Goal: Information Seeking & Learning: Learn about a topic

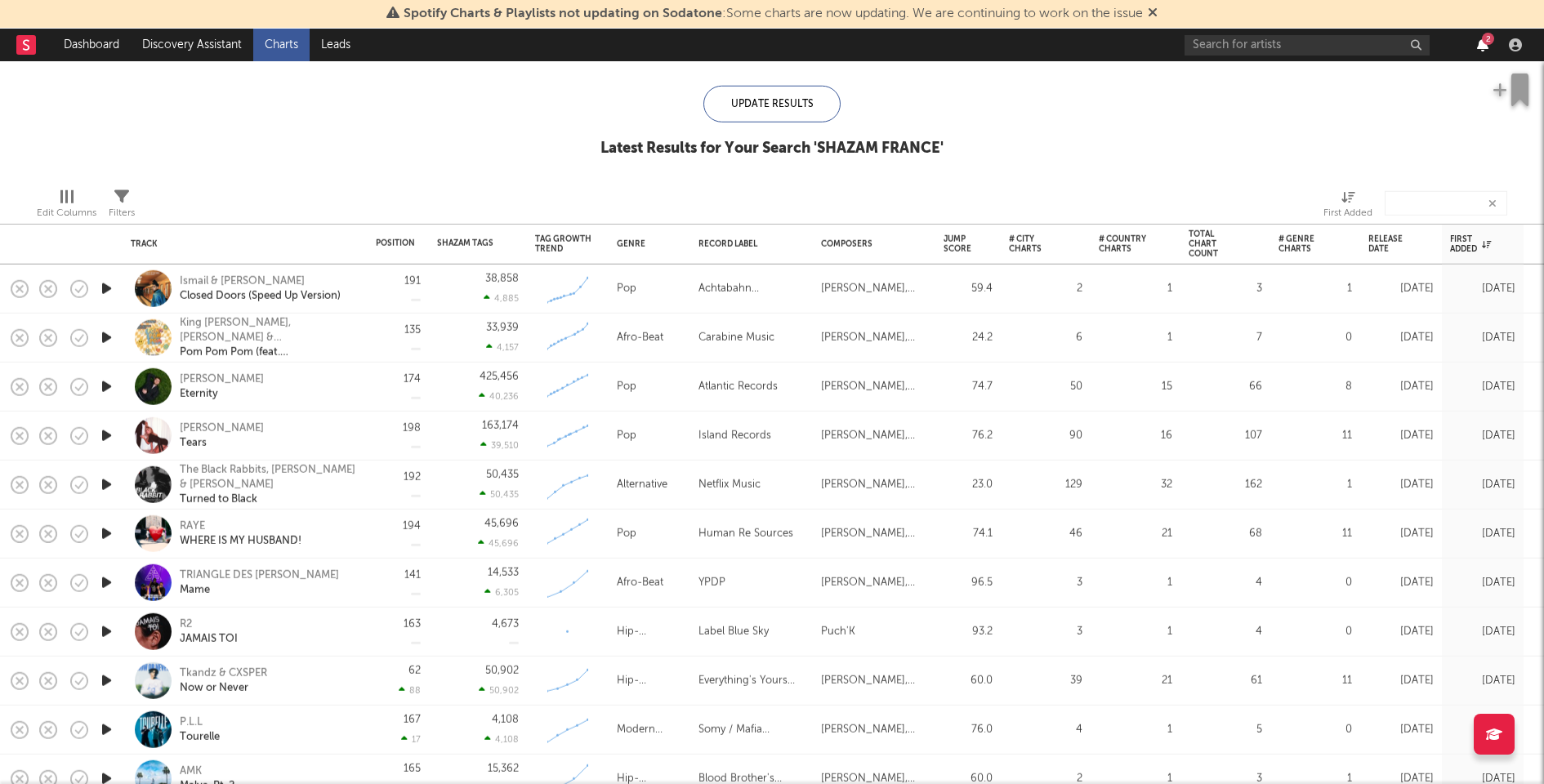
click at [1482, 44] on icon "button" at bounding box center [1483, 45] width 12 height 13
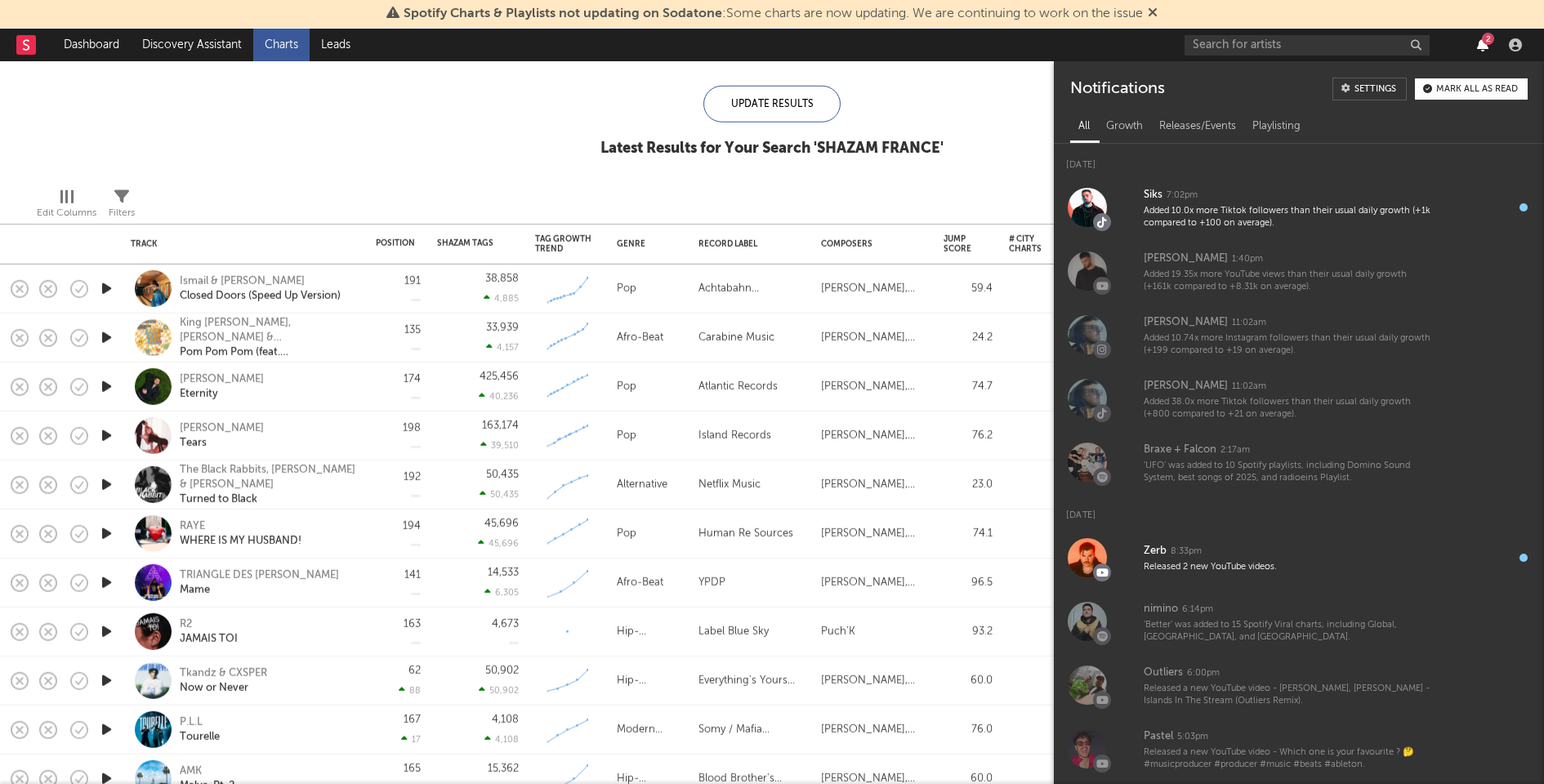
click at [1483, 45] on icon "button" at bounding box center [1483, 45] width 12 height 13
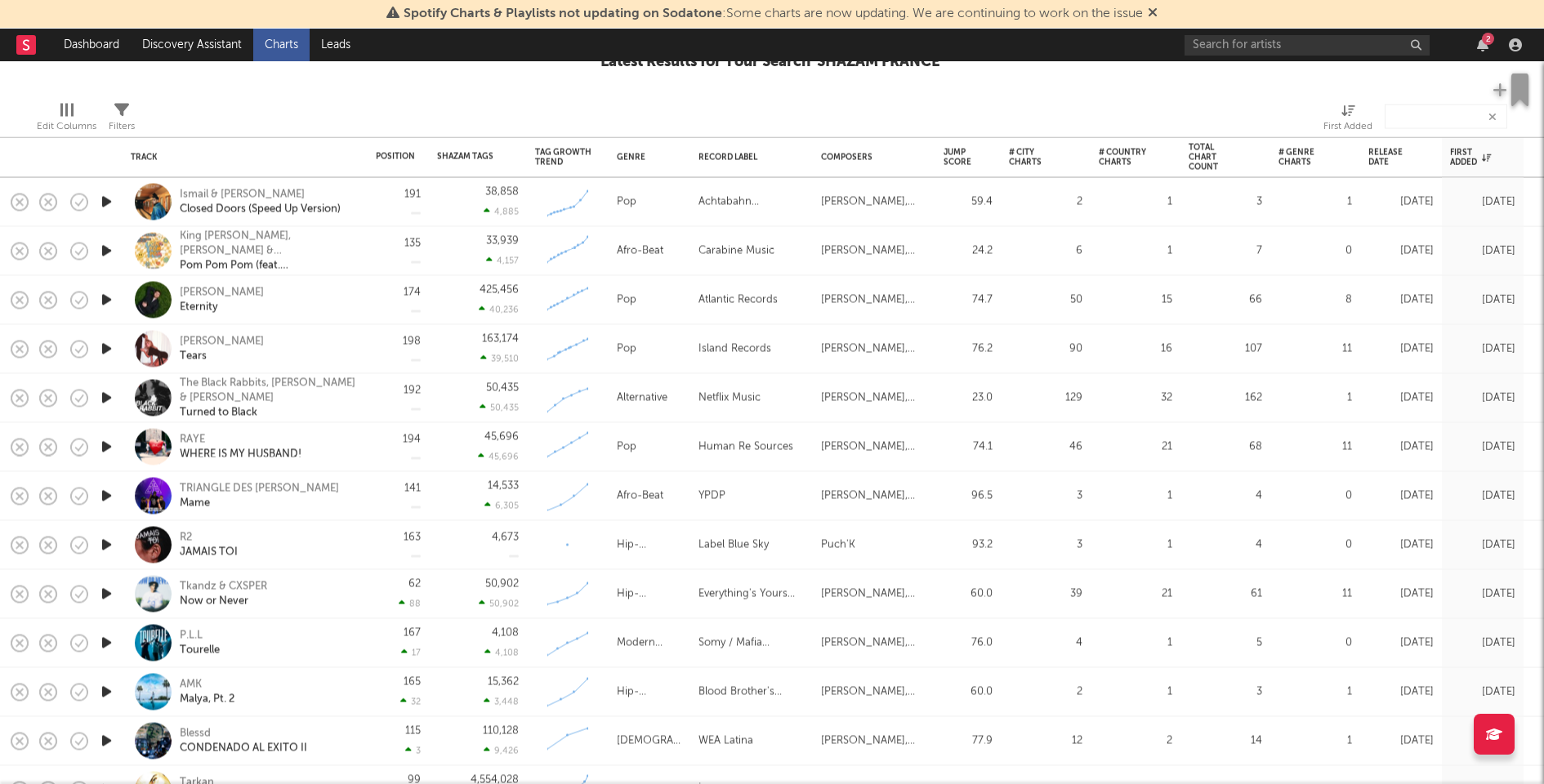
click at [105, 493] on icon "button" at bounding box center [107, 496] width 17 height 21
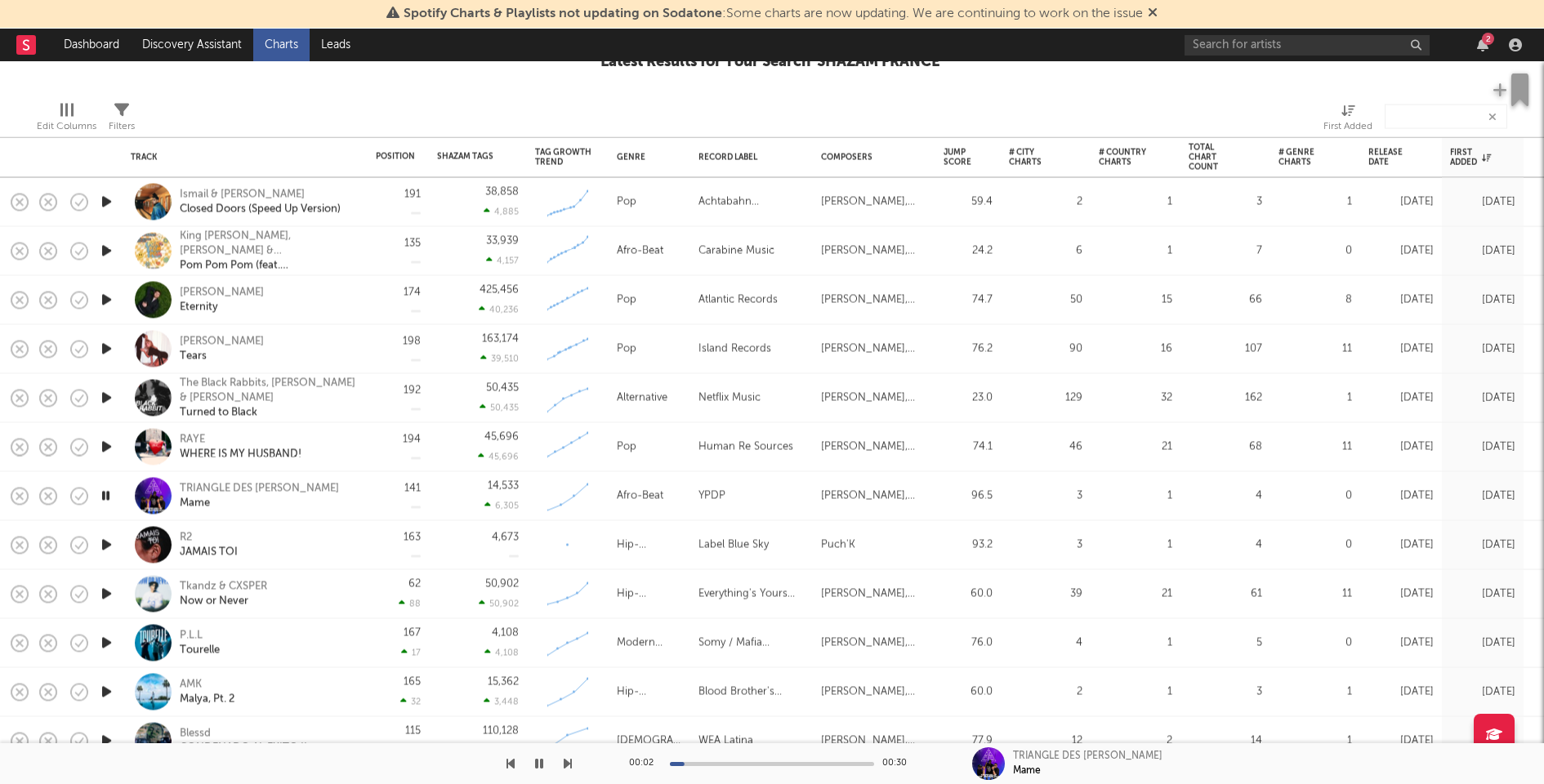
click at [104, 442] on icon "button" at bounding box center [107, 447] width 17 height 21
click at [106, 394] on icon "button" at bounding box center [107, 398] width 17 height 21
click at [103, 342] on icon "button" at bounding box center [107, 349] width 17 height 21
click at [103, 297] on icon "button" at bounding box center [107, 300] width 17 height 21
click at [103, 297] on icon "button" at bounding box center [106, 300] width 16 height 21
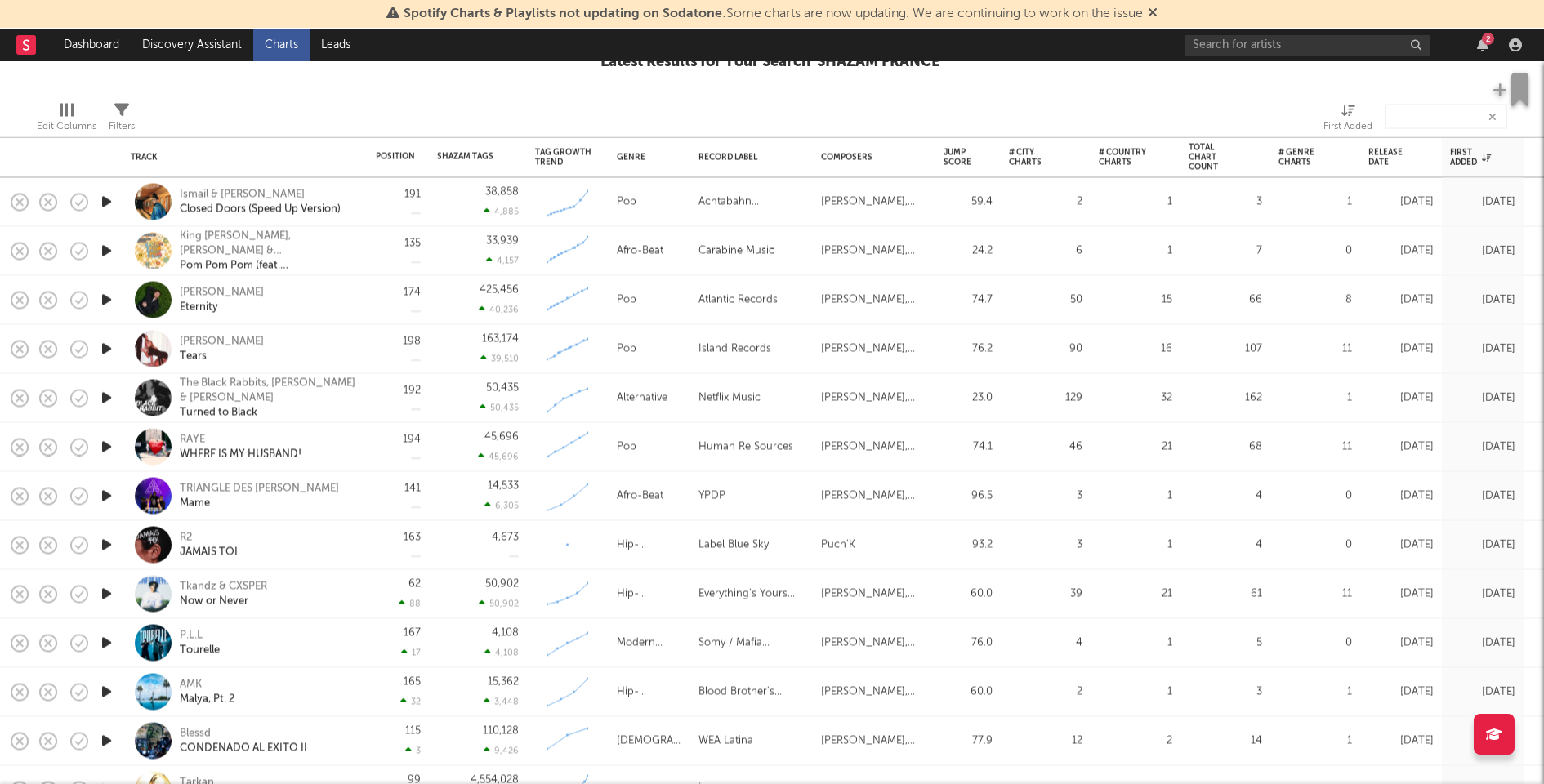
click at [106, 248] on icon "button" at bounding box center [107, 251] width 17 height 21
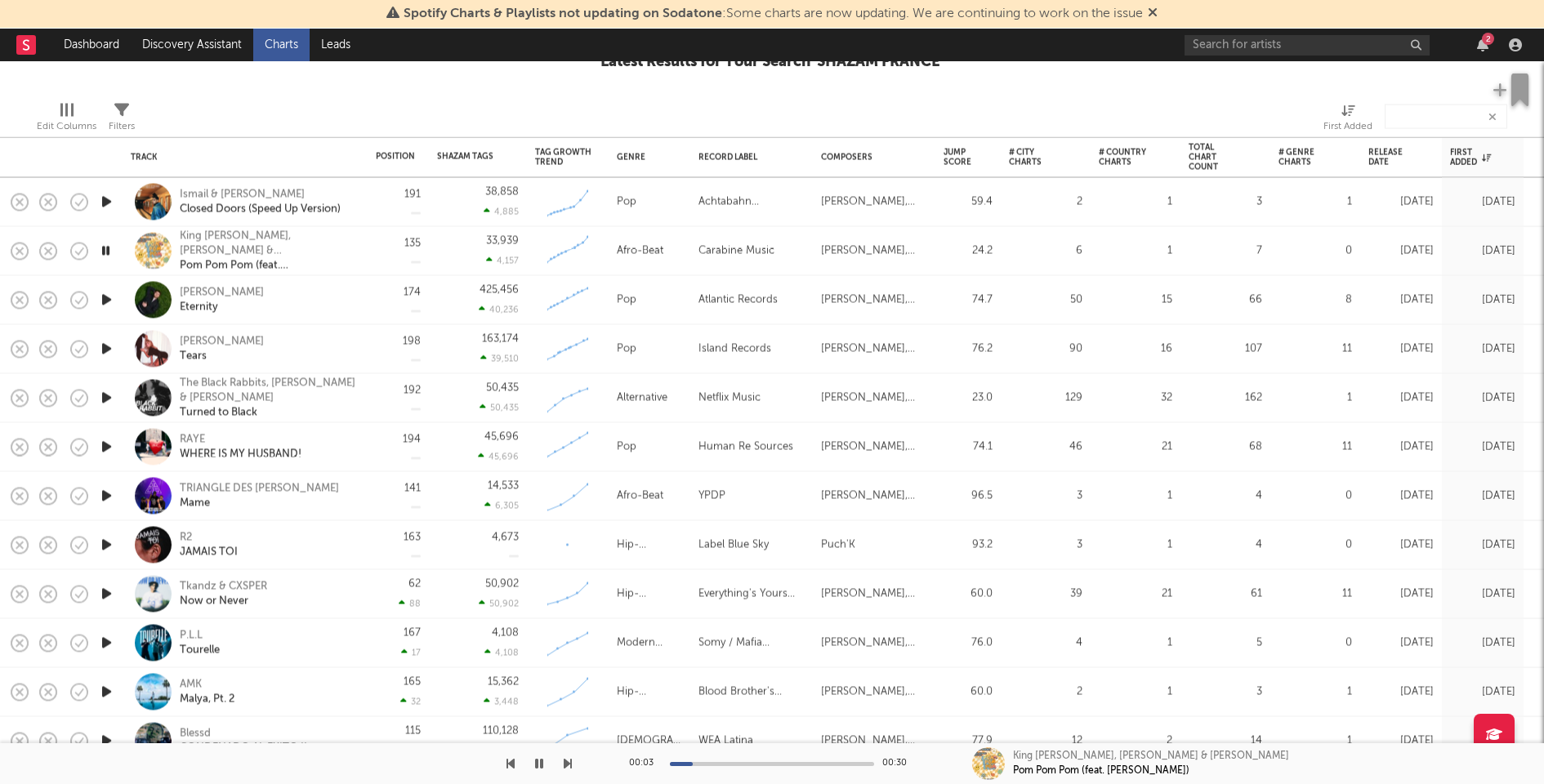
click at [102, 347] on icon "button" at bounding box center [107, 349] width 17 height 21
click at [105, 245] on icon "button" at bounding box center [107, 251] width 17 height 21
click at [103, 196] on icon "button" at bounding box center [107, 202] width 17 height 21
click at [391, 151] on div "Position" at bounding box center [395, 156] width 39 height 10
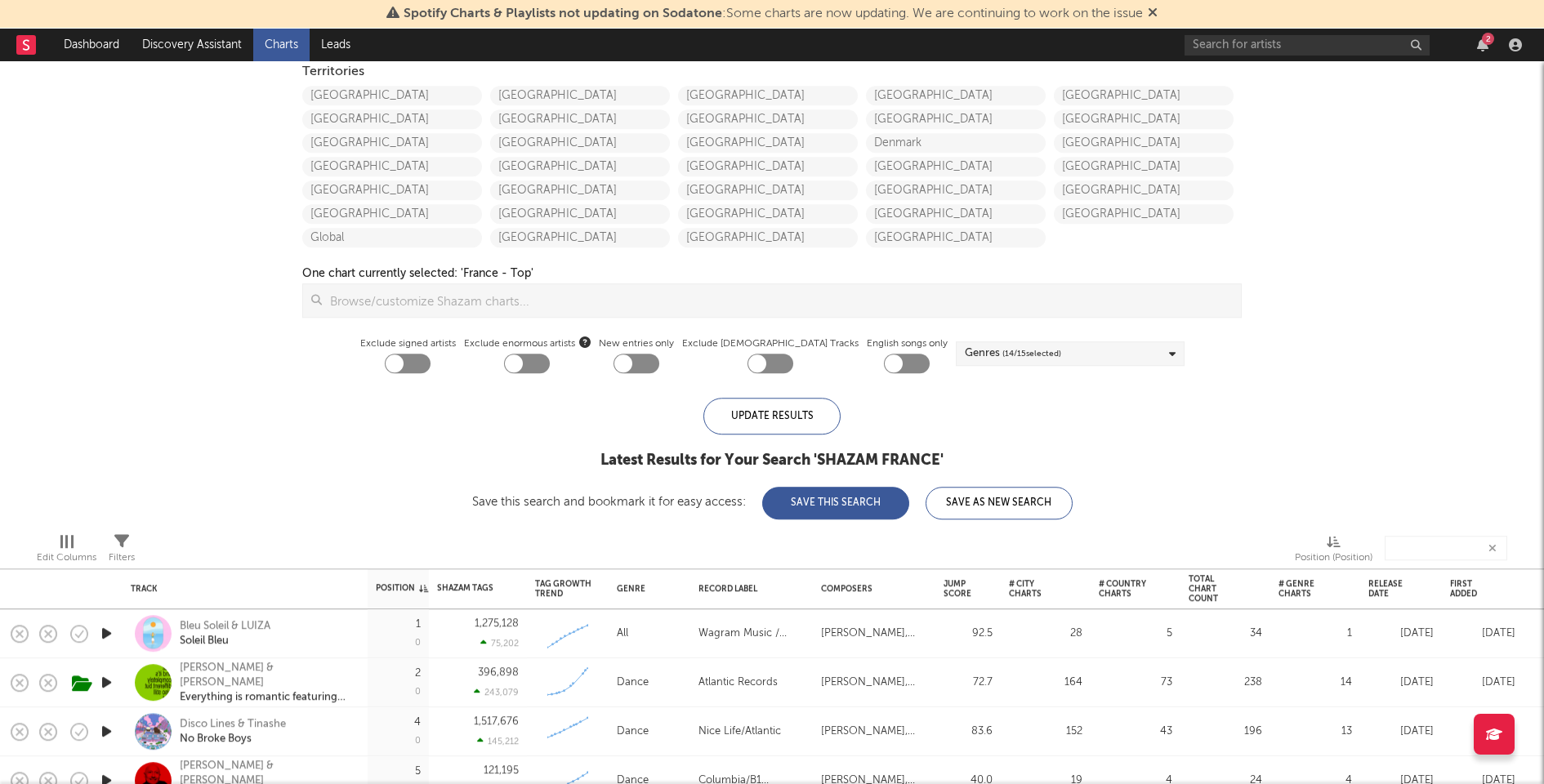
click at [1003, 344] on span "( 14 / 15 selected)" at bounding box center [1032, 354] width 59 height 20
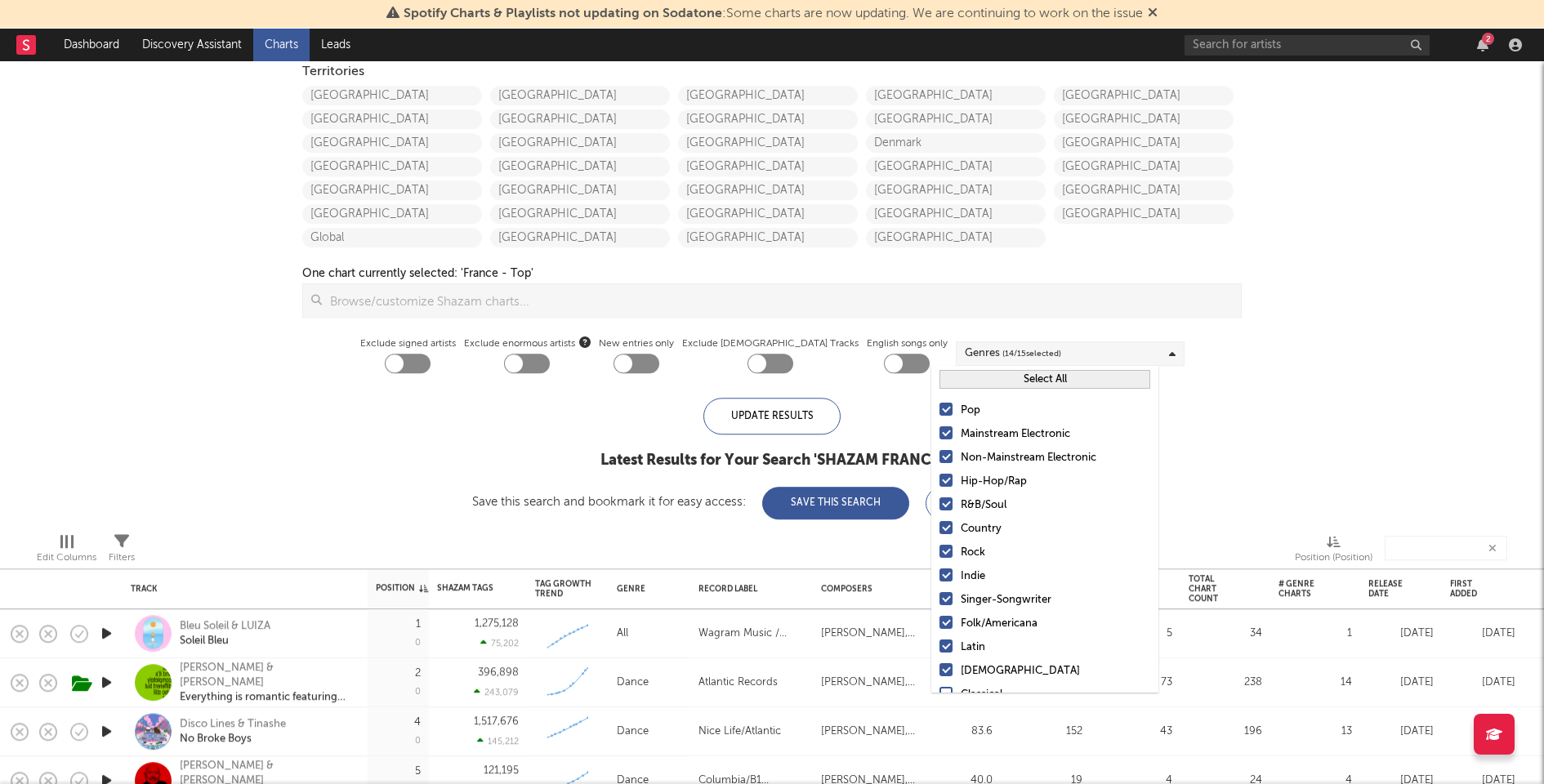
click at [1014, 375] on button "Select All" at bounding box center [1044, 379] width 211 height 19
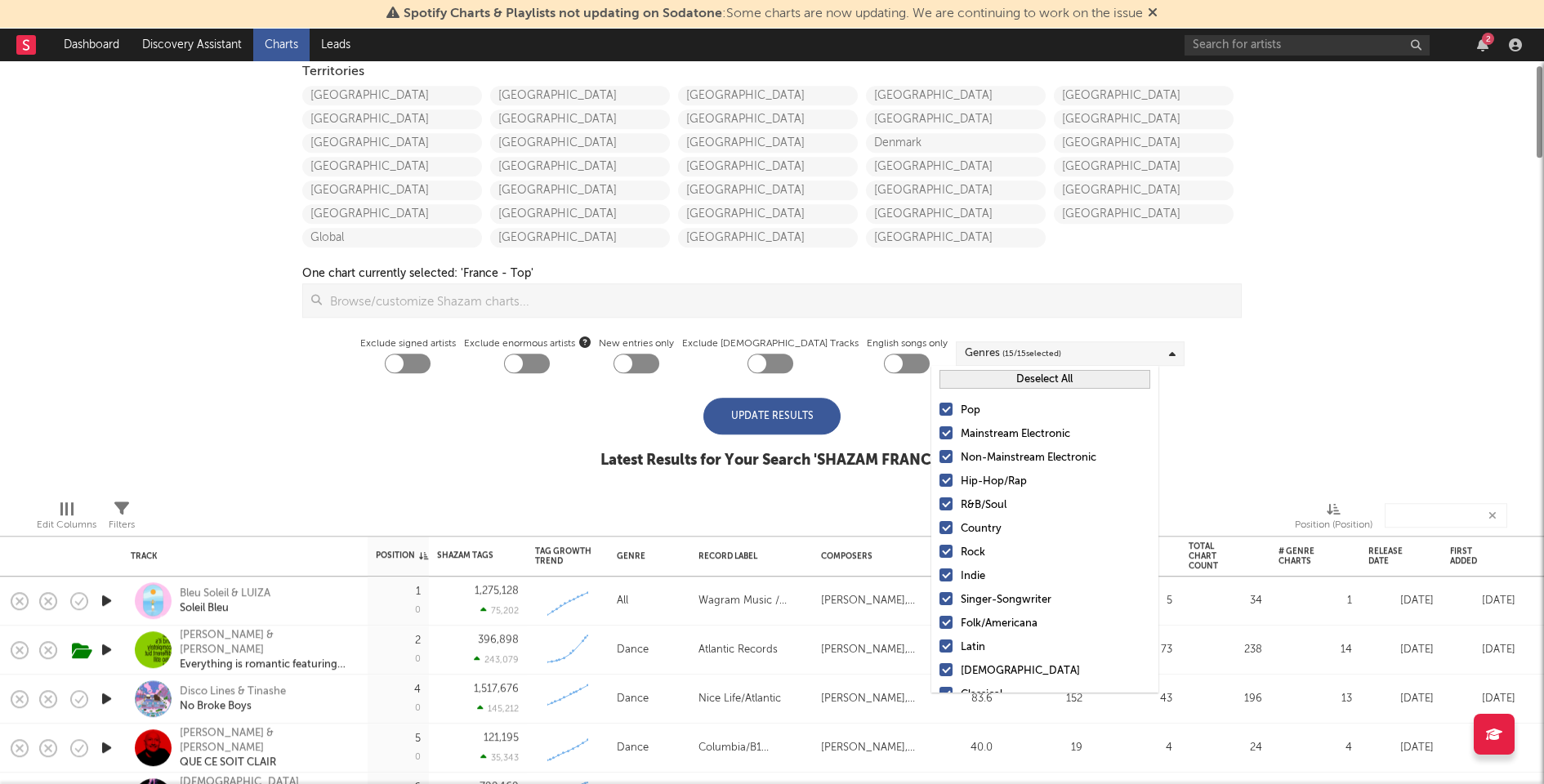
click at [1014, 375] on button "Deselect All" at bounding box center [1044, 379] width 211 height 19
click at [1009, 434] on div "Mainstream Electronic" at bounding box center [1056, 434] width 190 height 20
click at [939, 434] on input "Mainstream Electronic" at bounding box center [939, 434] width 0 height 20
click at [1009, 454] on div "Non-Mainstream Electronic" at bounding box center [1056, 459] width 190 height 20
click at [939, 454] on input "Non-Mainstream Electronic" at bounding box center [939, 459] width 0 height 20
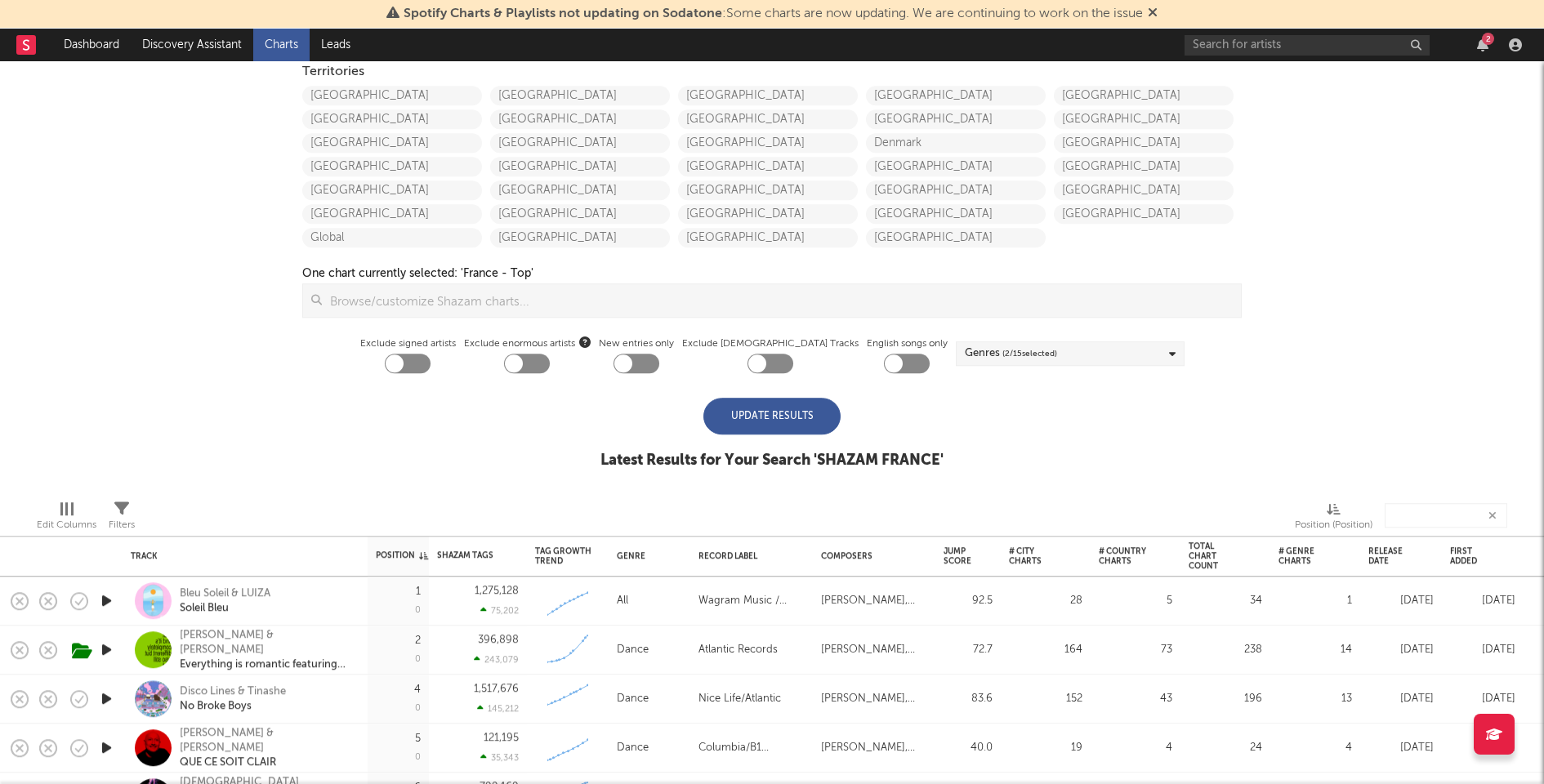
click at [760, 411] on div "Update Results" at bounding box center [772, 416] width 137 height 37
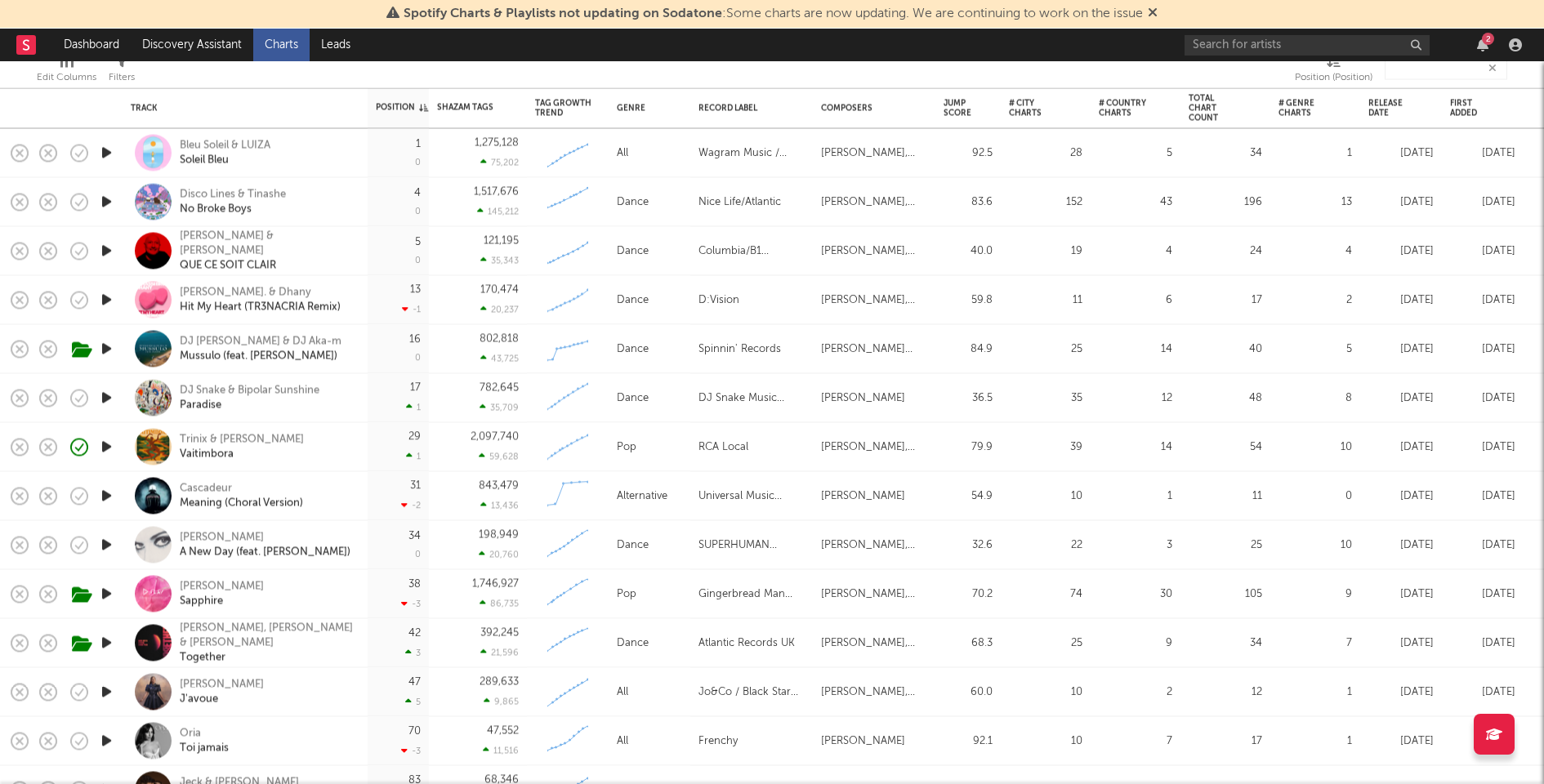
click at [107, 493] on icon "button" at bounding box center [107, 496] width 17 height 21
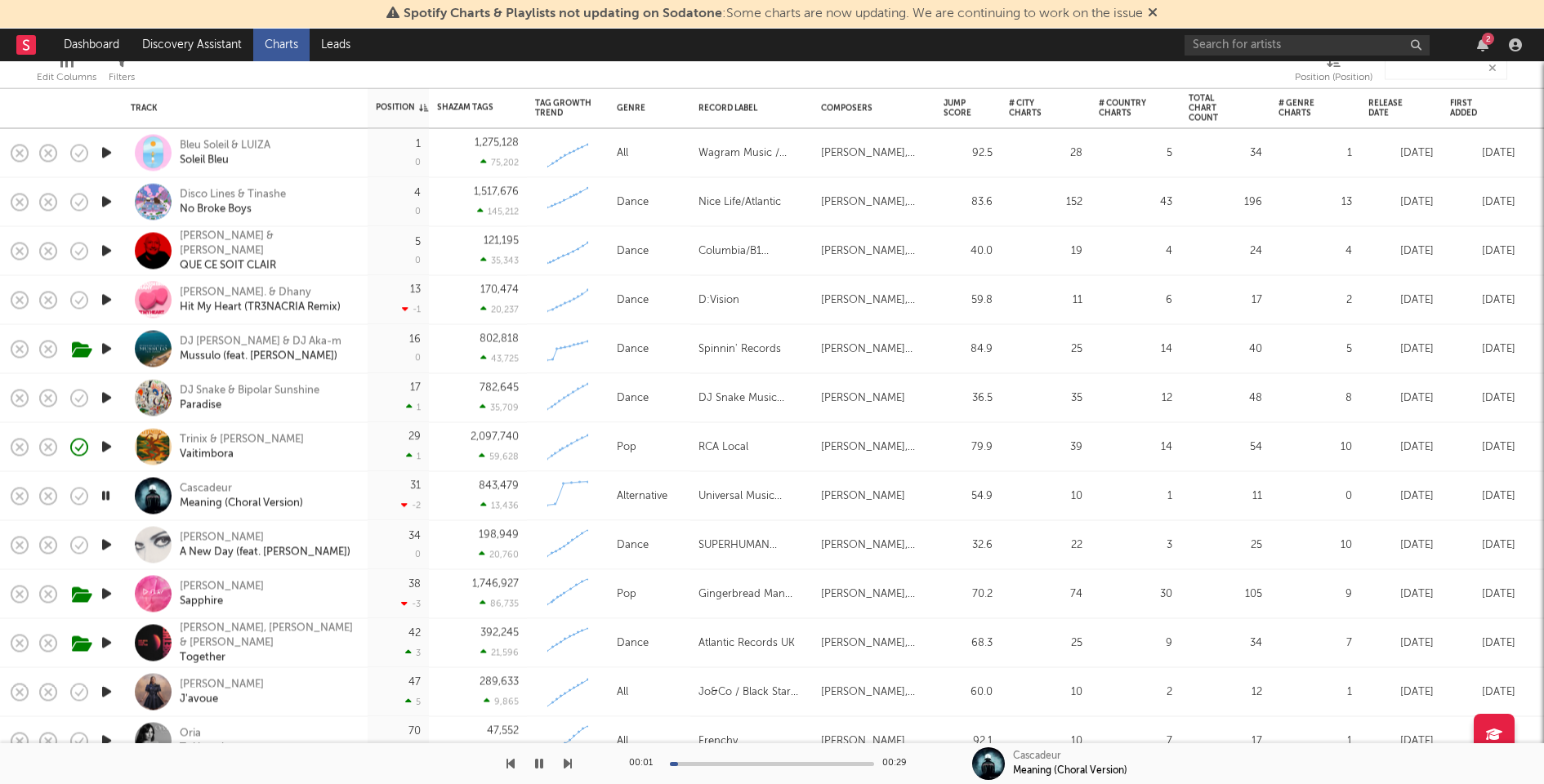
click at [107, 493] on icon "button" at bounding box center [106, 496] width 16 height 21
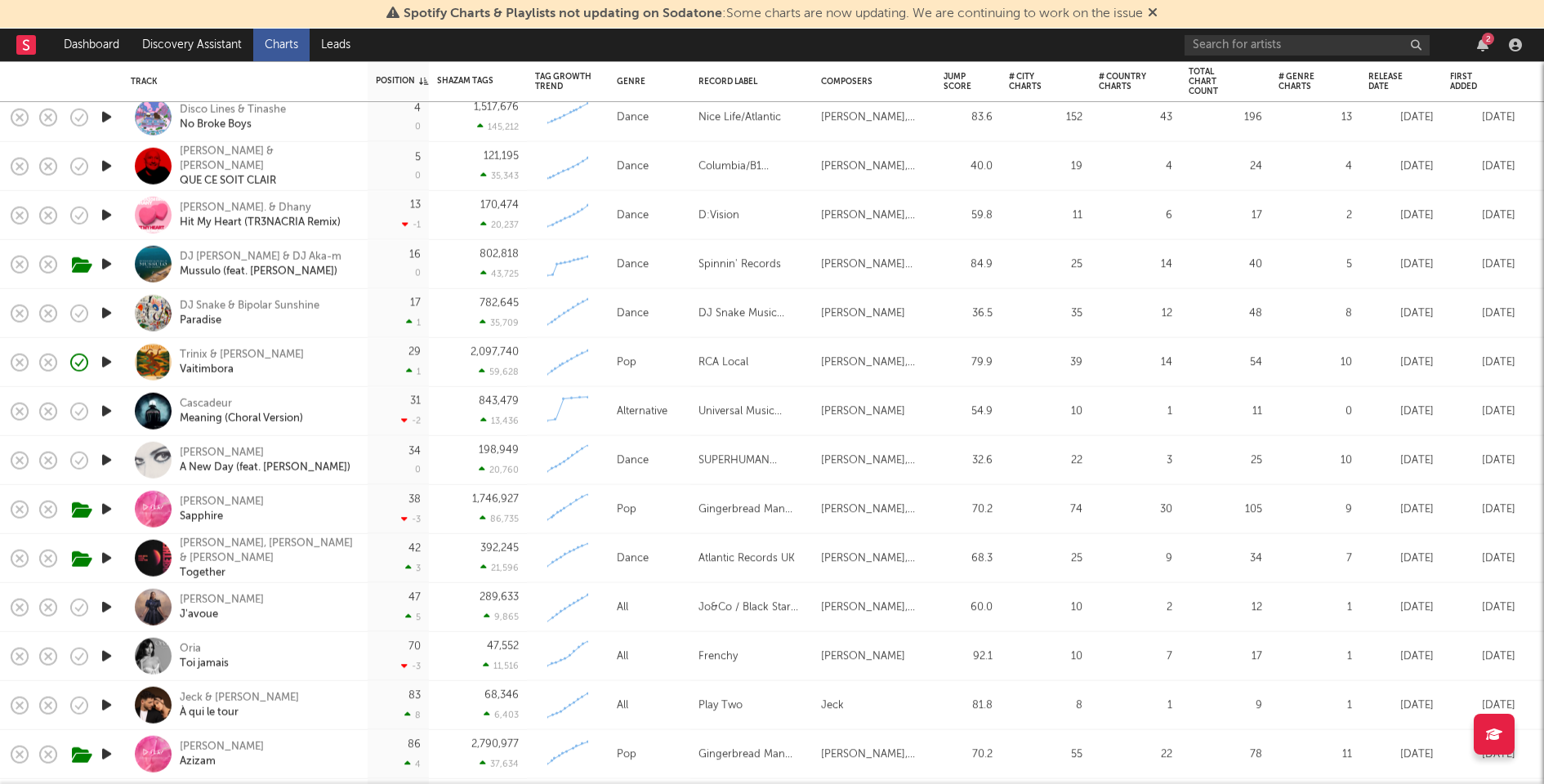
click at [107, 459] on icon "button" at bounding box center [107, 460] width 17 height 21
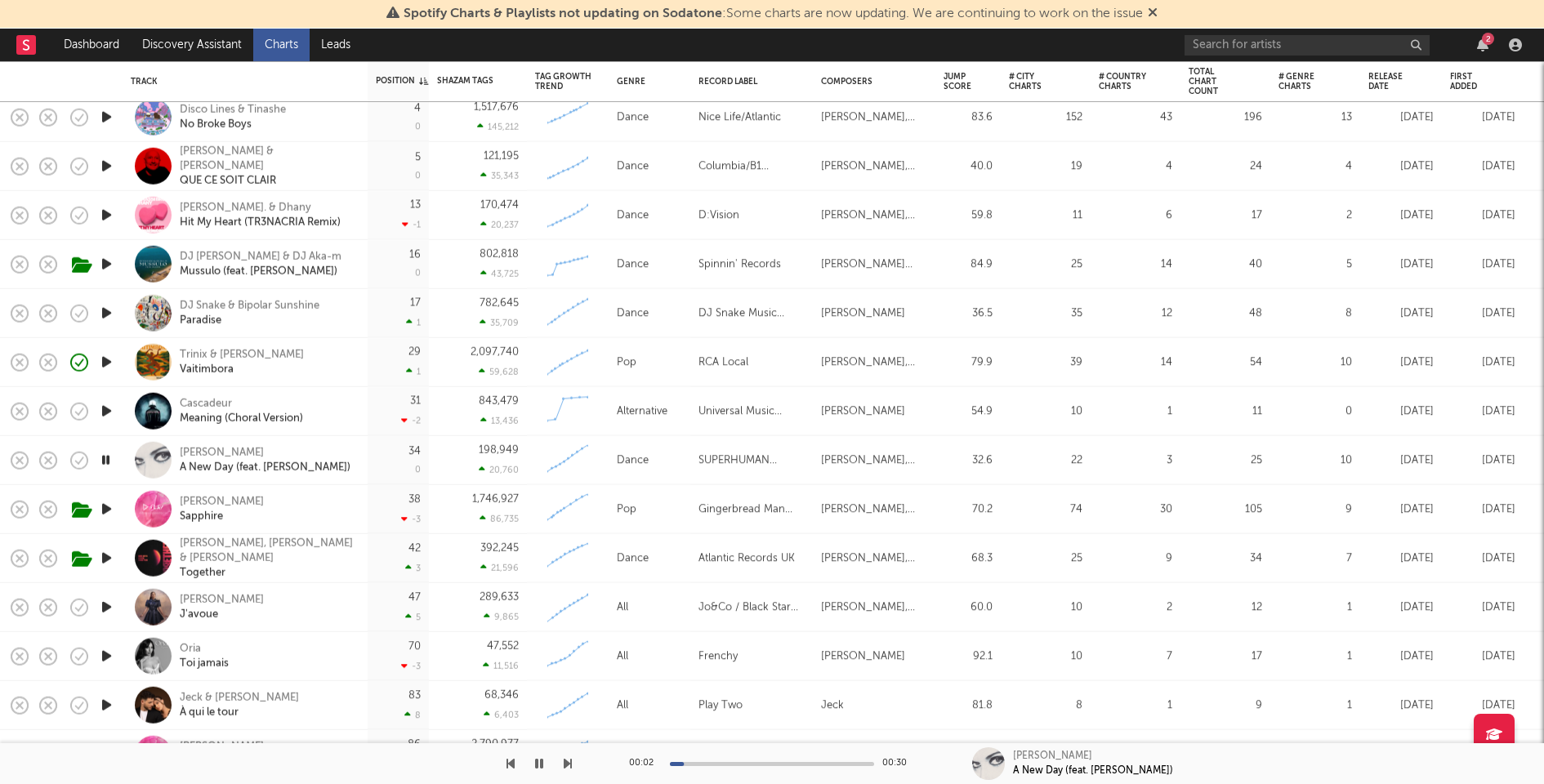
click at [757, 764] on div at bounding box center [771, 763] width 204 height 4
click at [106, 454] on icon "button" at bounding box center [106, 460] width 16 height 21
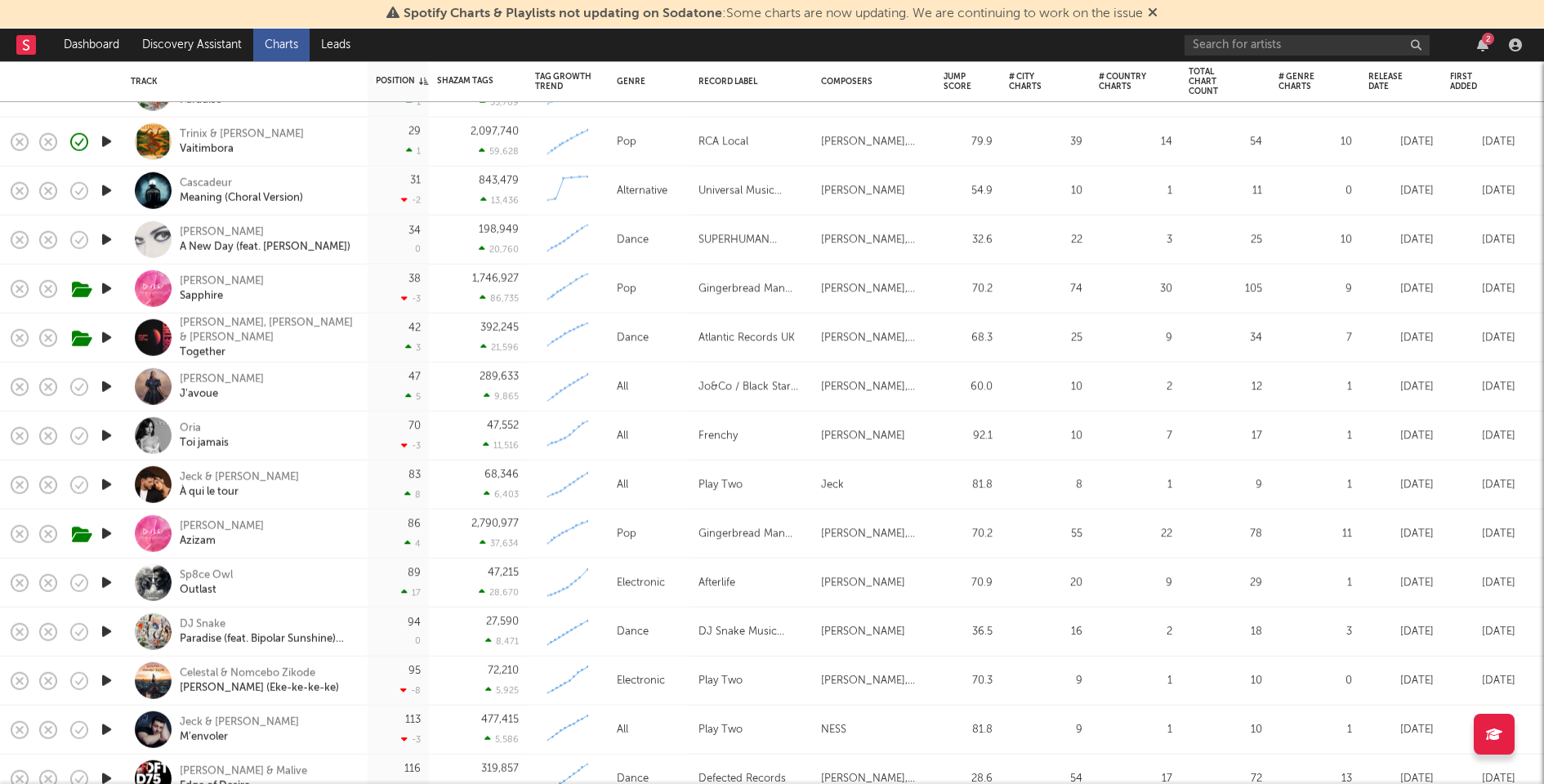
click at [109, 628] on icon "button" at bounding box center [107, 632] width 17 height 21
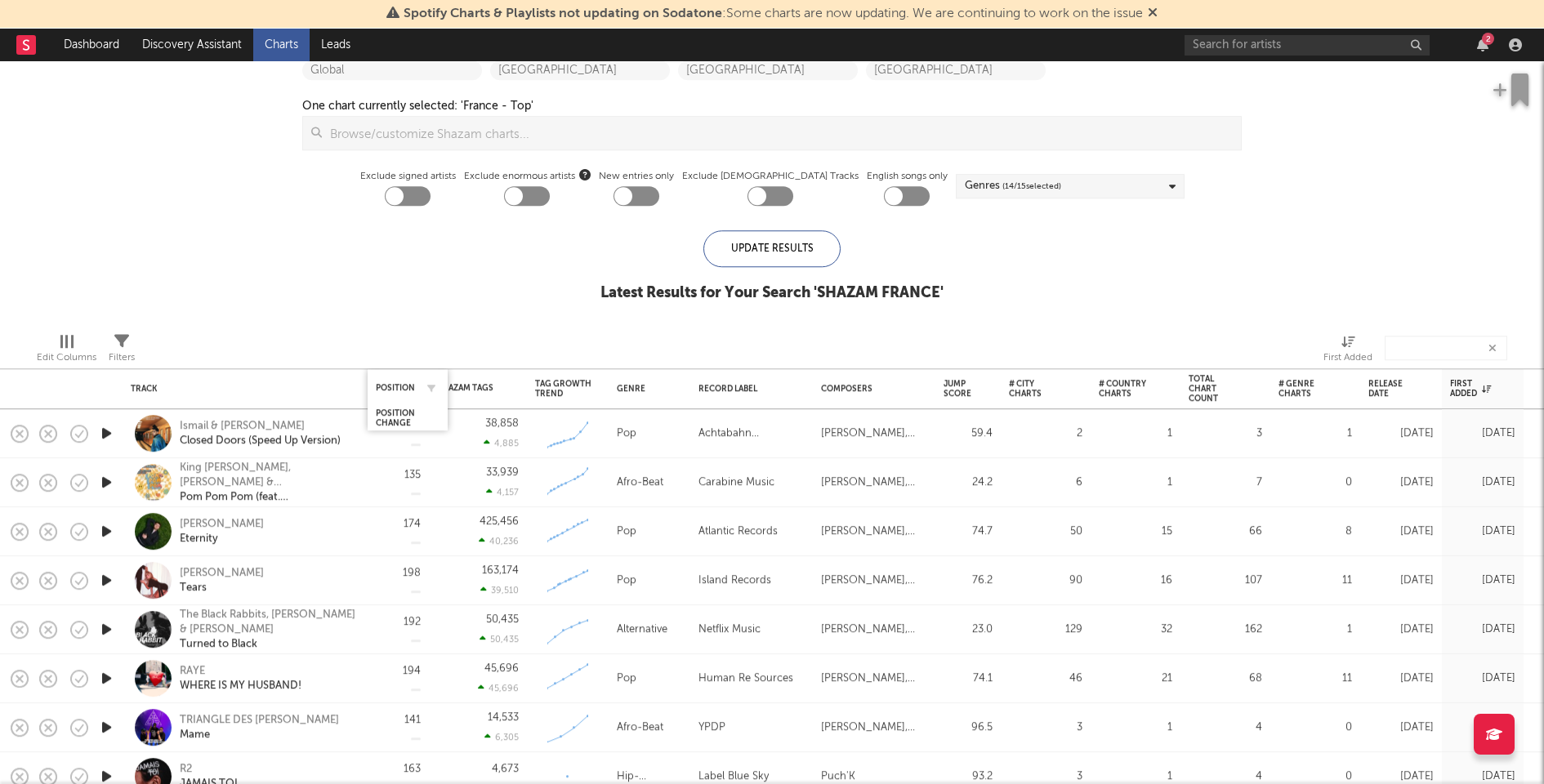
click at [391, 378] on div "Position" at bounding box center [407, 387] width 64 height 32
click at [392, 383] on div "Position" at bounding box center [395, 388] width 39 height 10
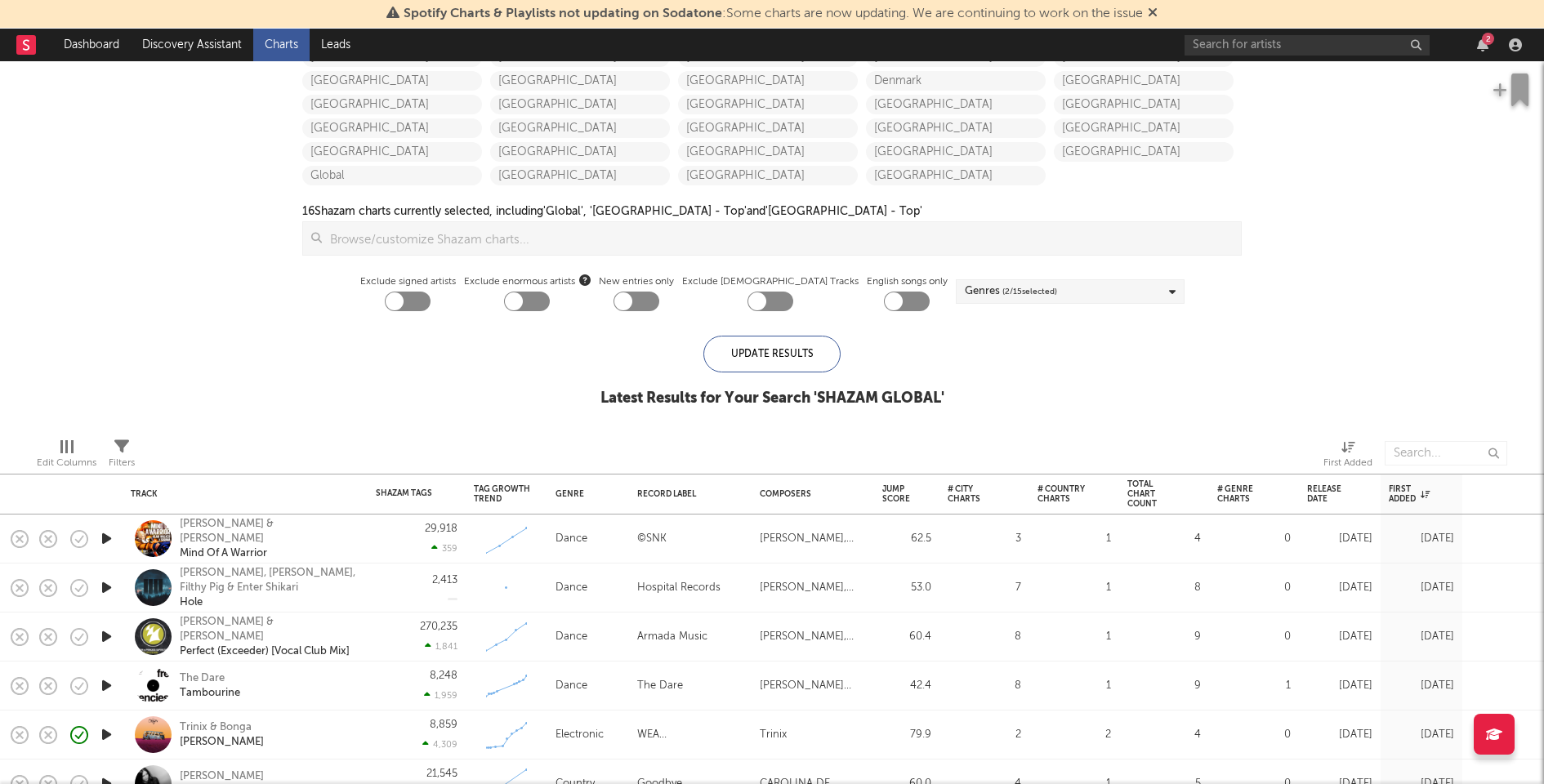
click at [1484, 37] on div "2" at bounding box center [1487, 38] width 12 height 12
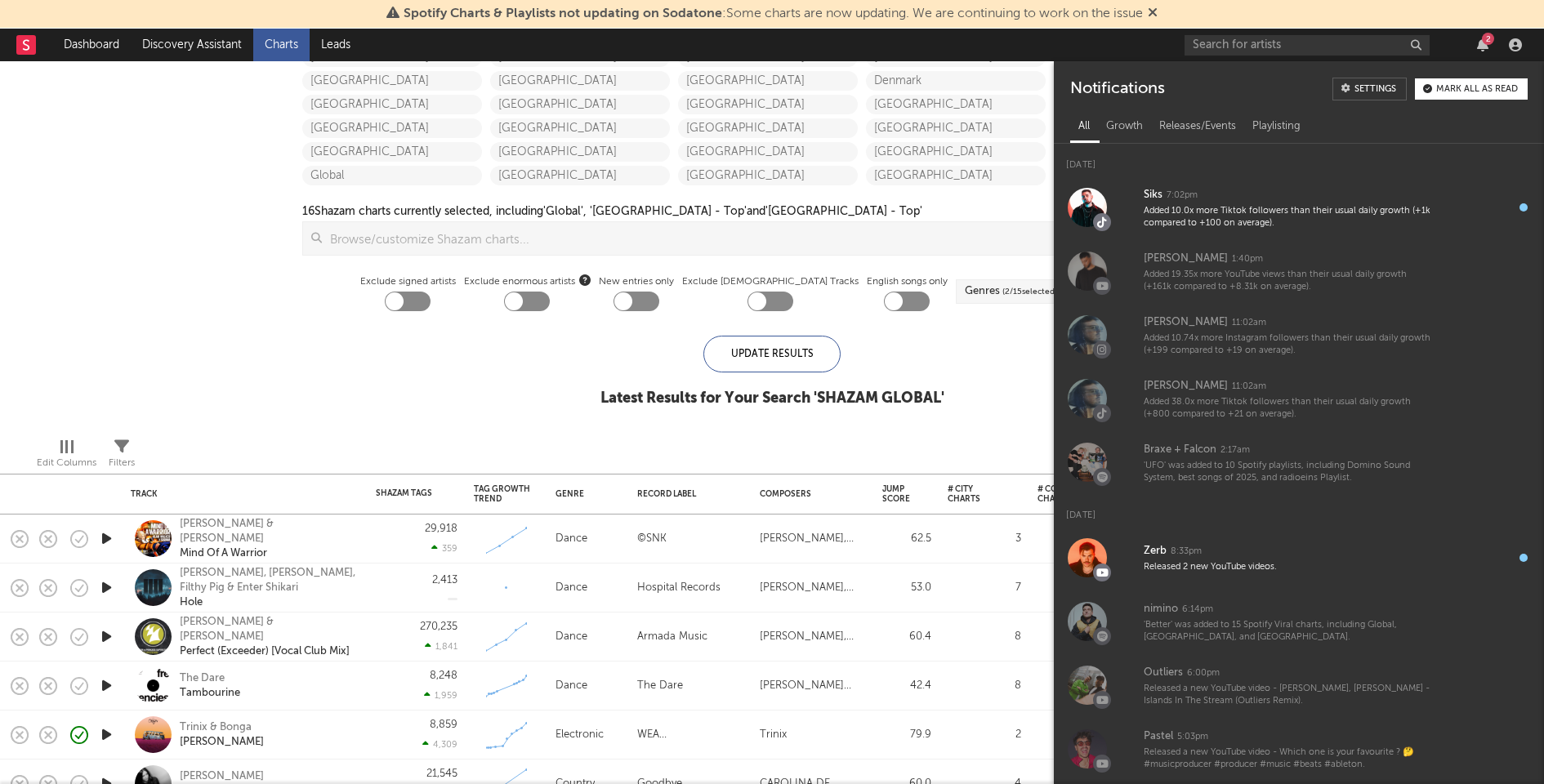
click at [1484, 37] on div "2" at bounding box center [1487, 38] width 12 height 12
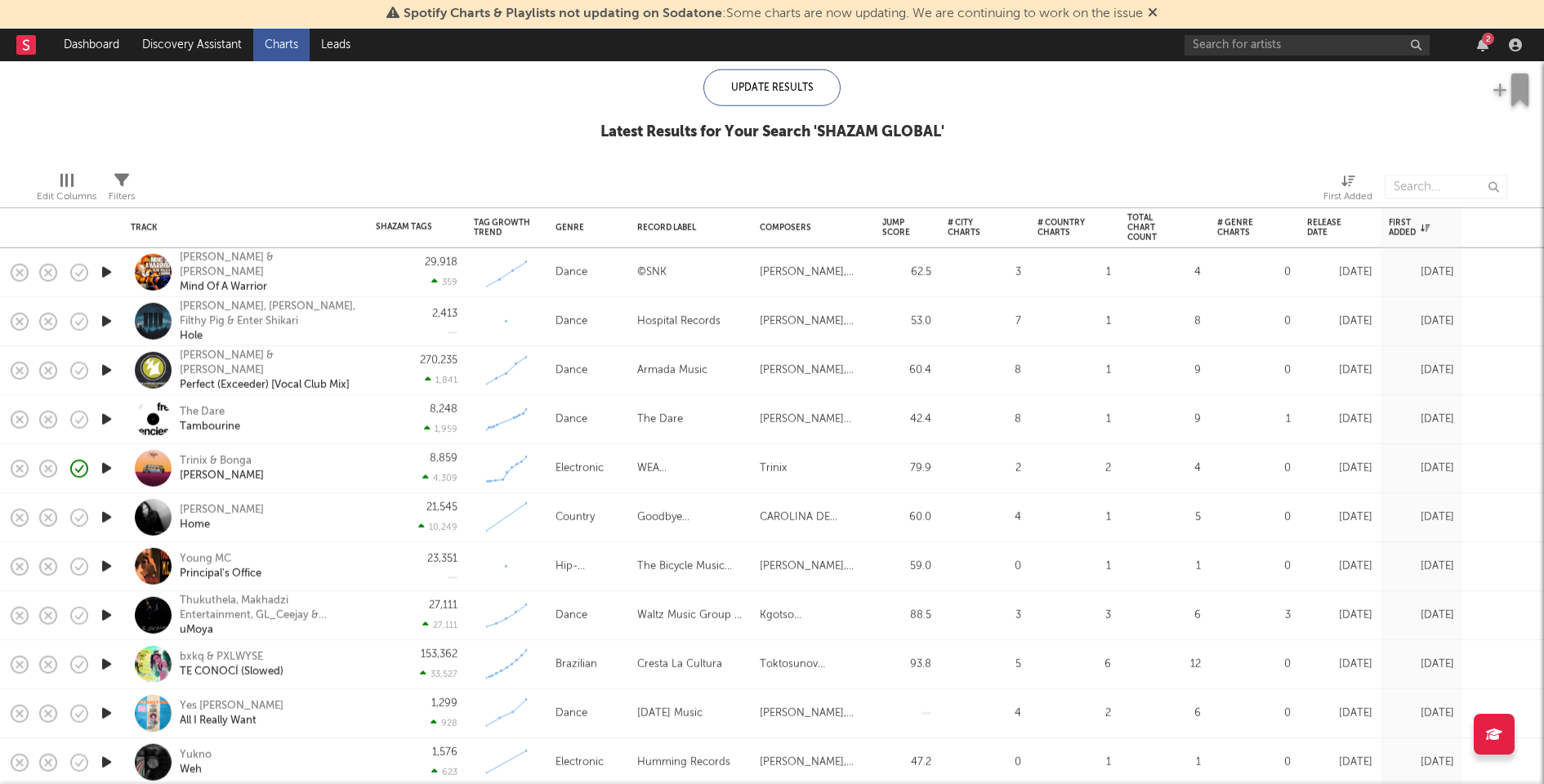
click at [104, 613] on icon "button" at bounding box center [107, 615] width 17 height 21
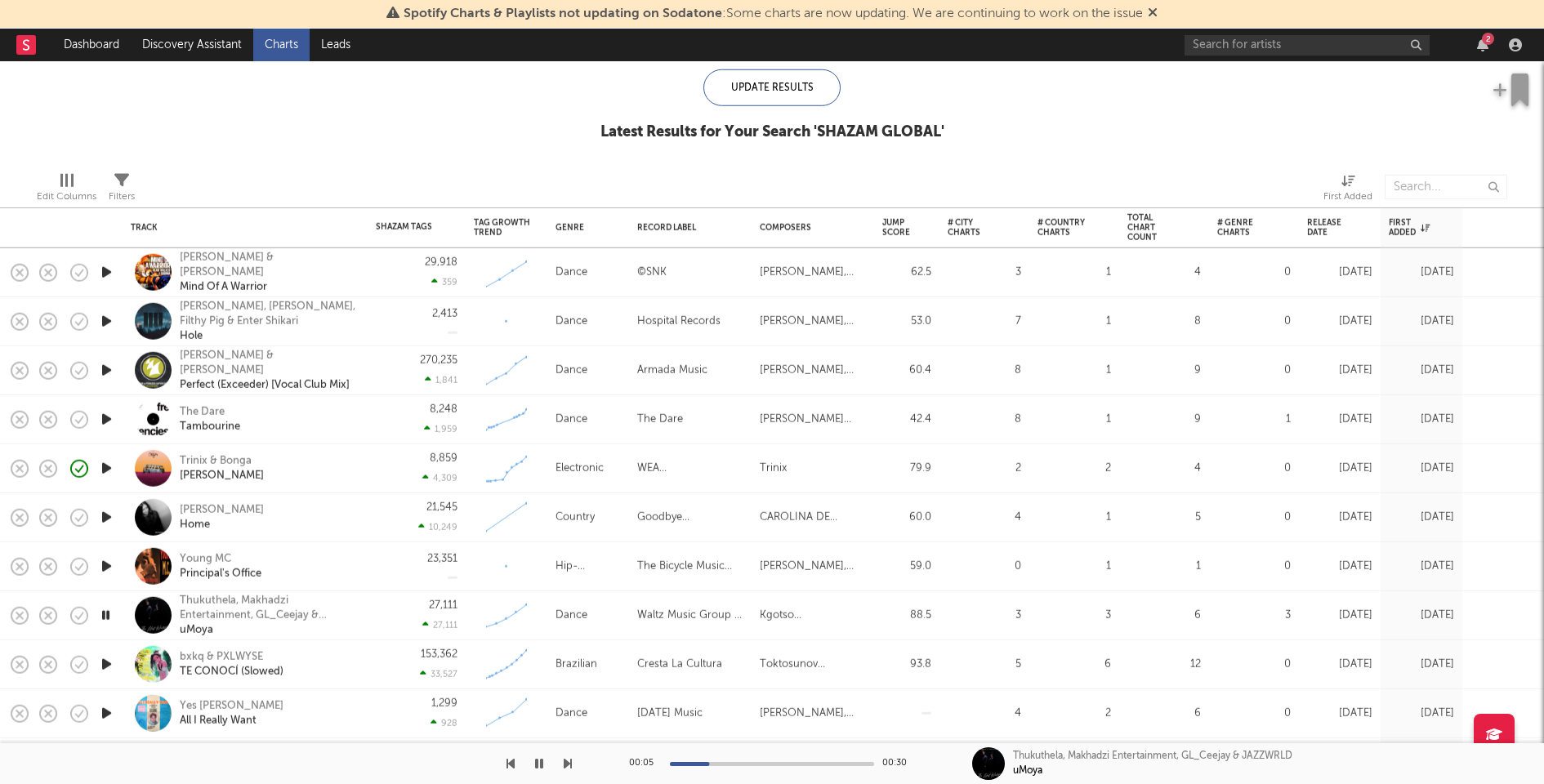
click at [108, 563] on icon "button" at bounding box center [107, 566] width 17 height 21
click at [108, 563] on icon "button" at bounding box center [106, 566] width 16 height 21
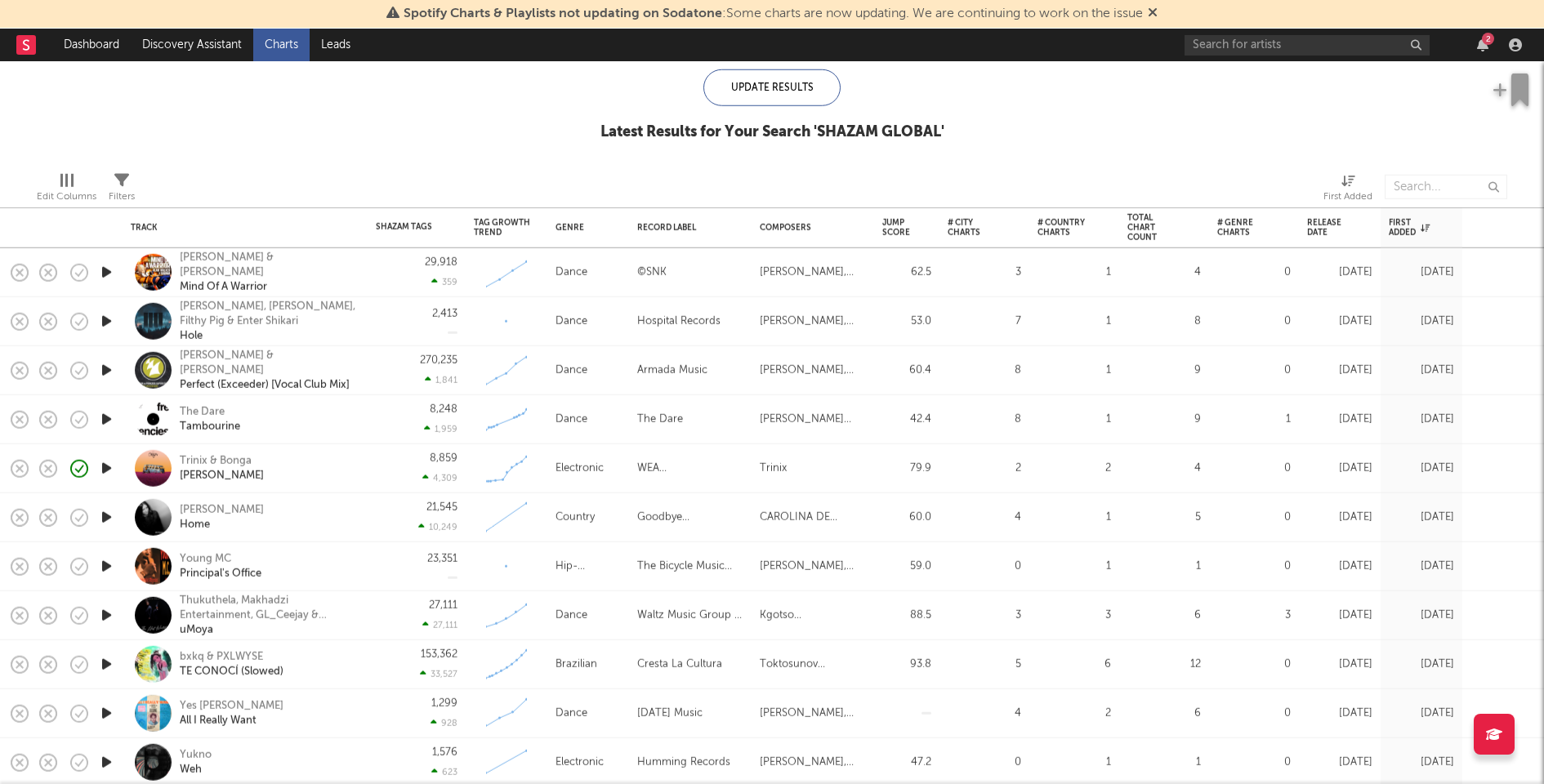
click at [355, 464] on div "Trinix & Bonga Mona" at bounding box center [267, 467] width 176 height 29
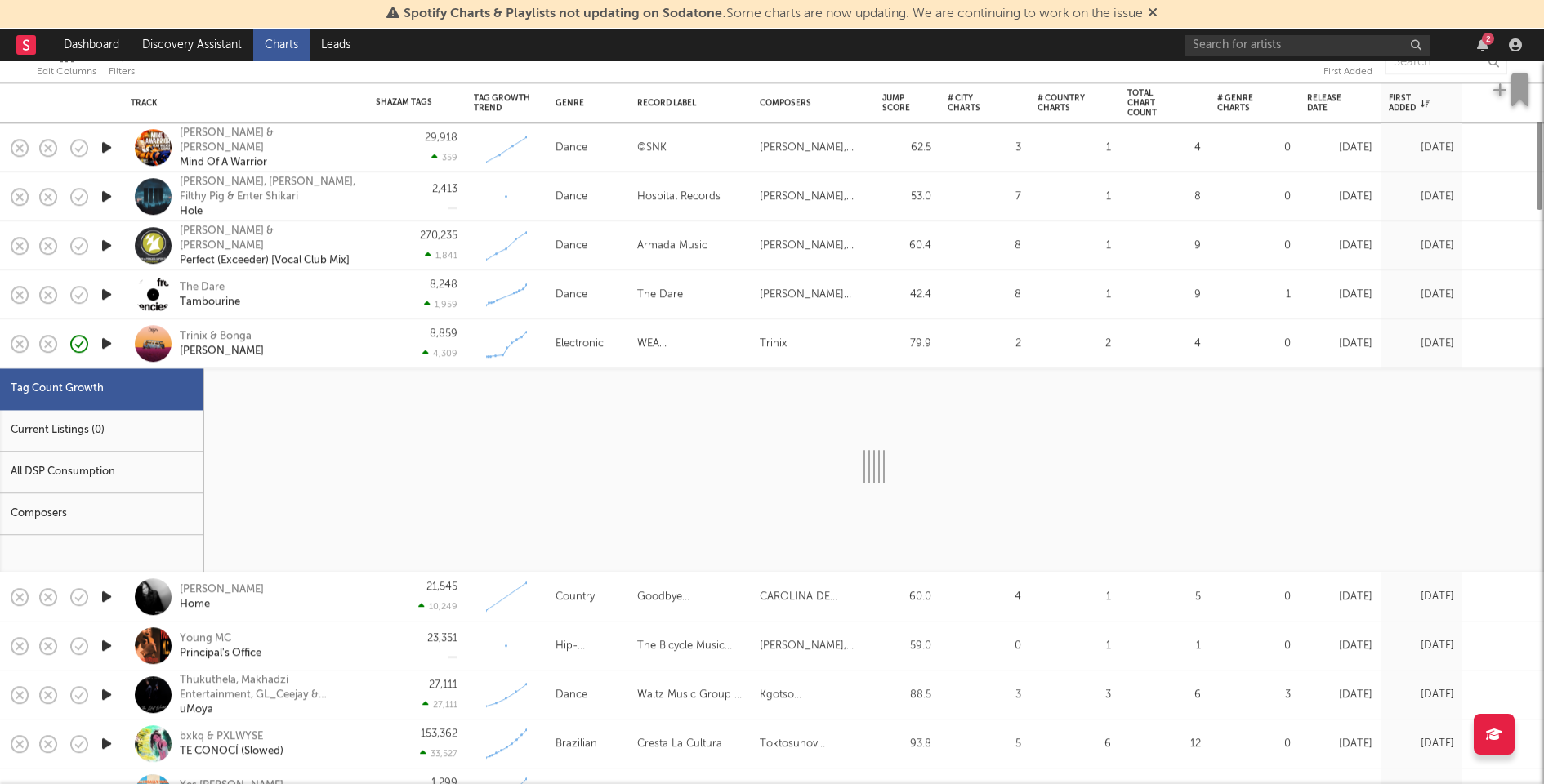
click at [141, 425] on div "Current Listings (0)" at bounding box center [102, 430] width 203 height 42
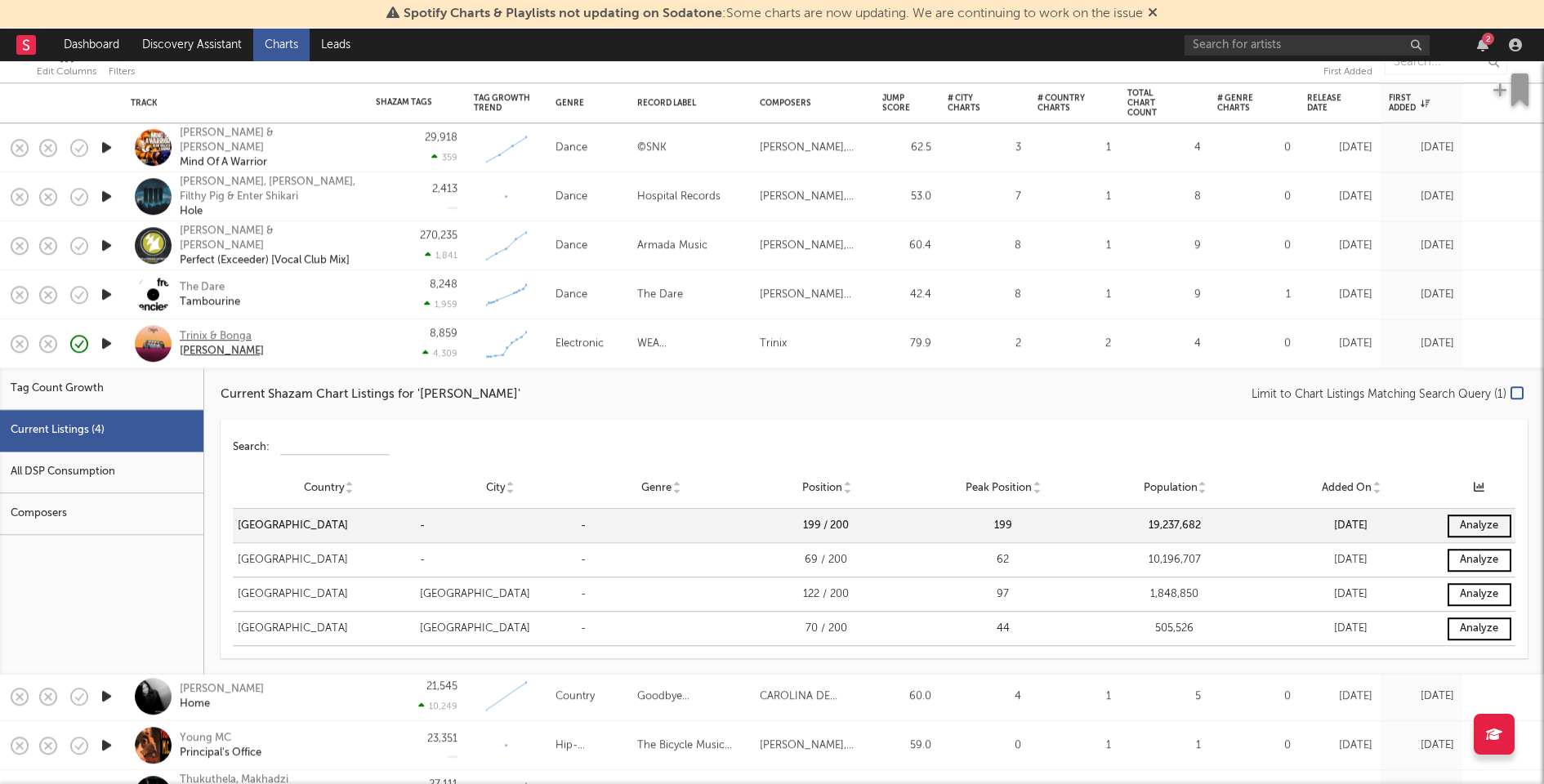
click at [221, 336] on div "Trinix & Bonga" at bounding box center [222, 336] width 84 height 15
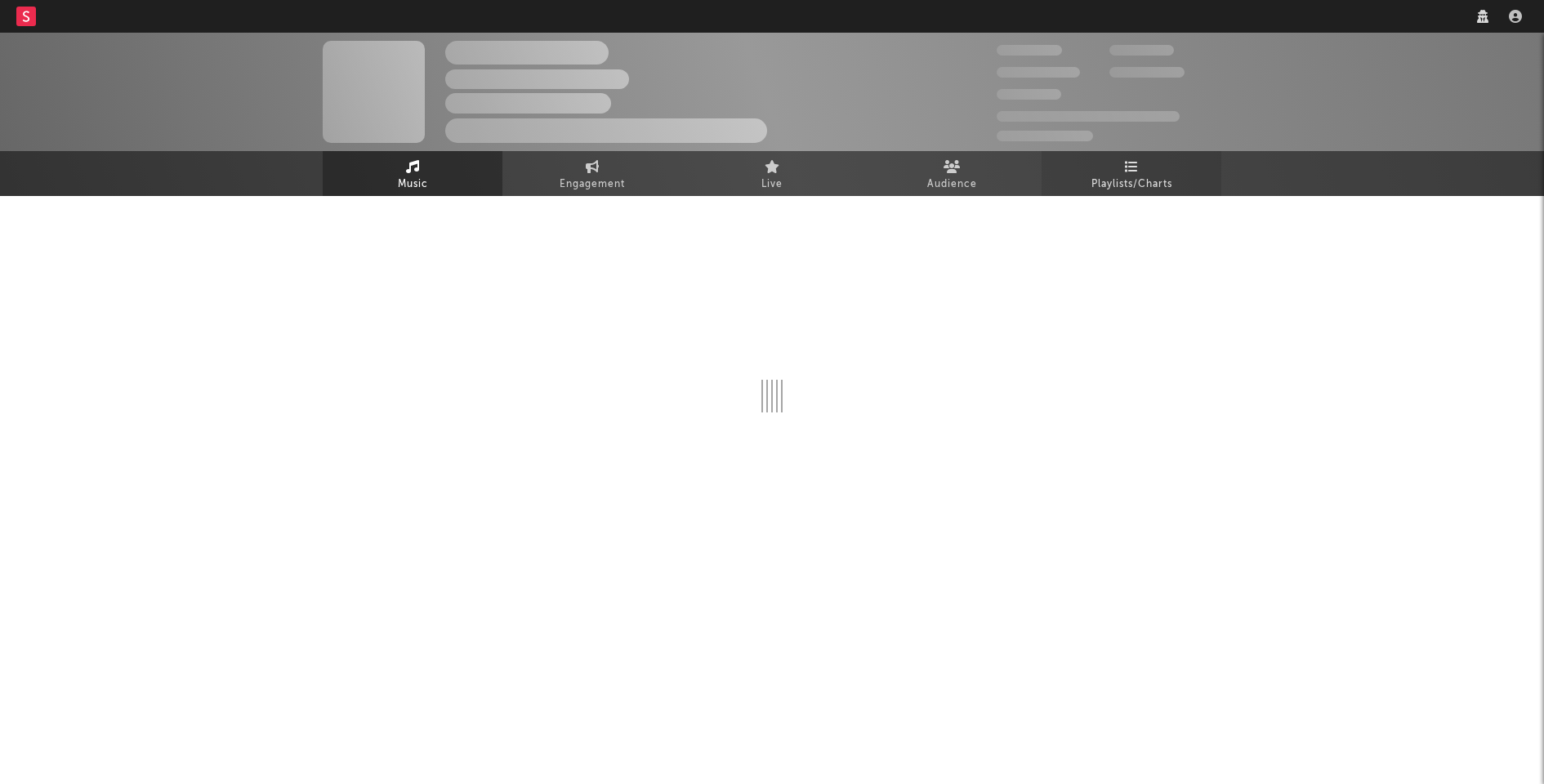
click at [1109, 175] on span "Playlists/Charts" at bounding box center [1132, 185] width 81 height 20
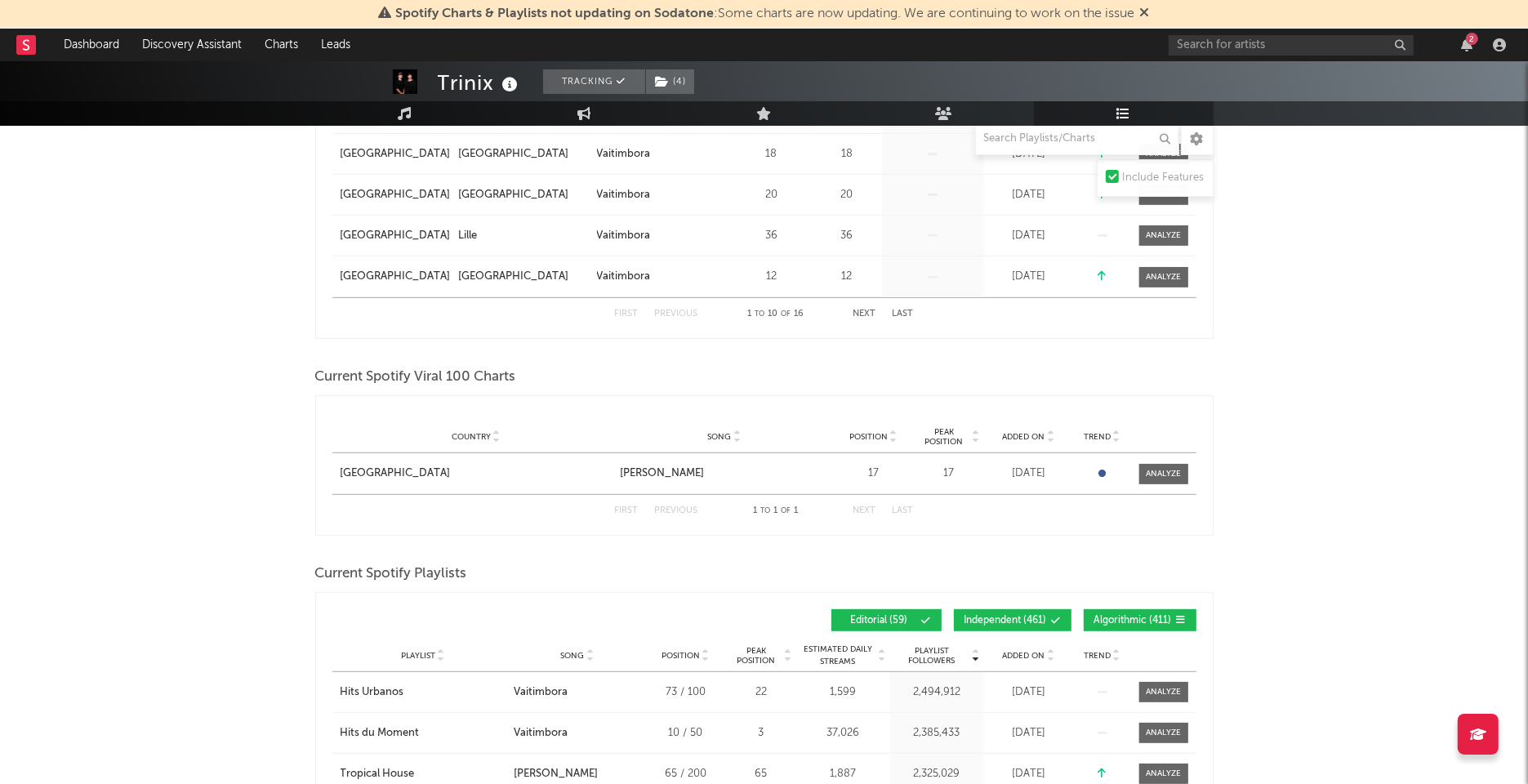
scroll to position [594, 0]
click at [1041, 146] on input "text" at bounding box center [1077, 138] width 204 height 32
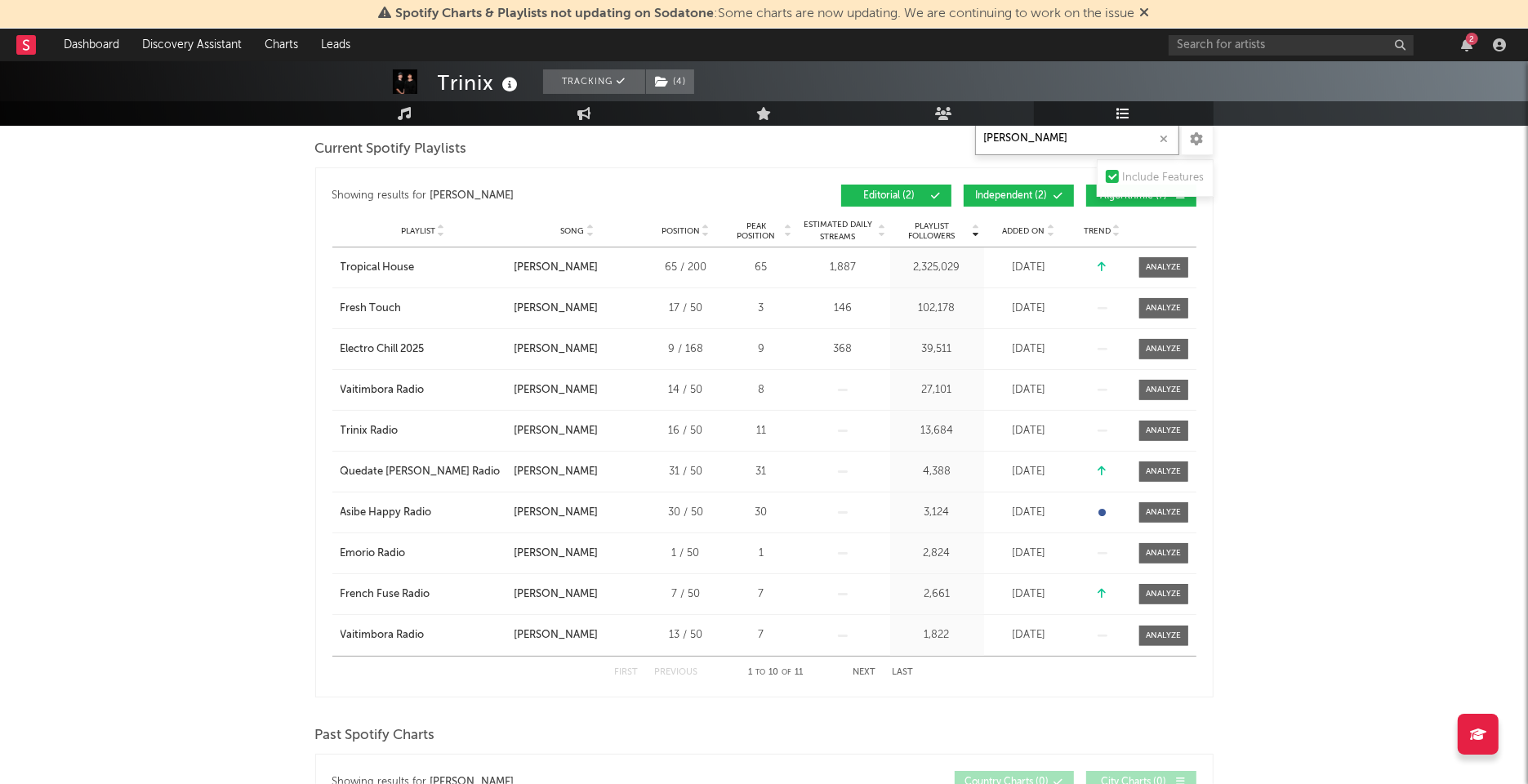
scroll to position [193, 0]
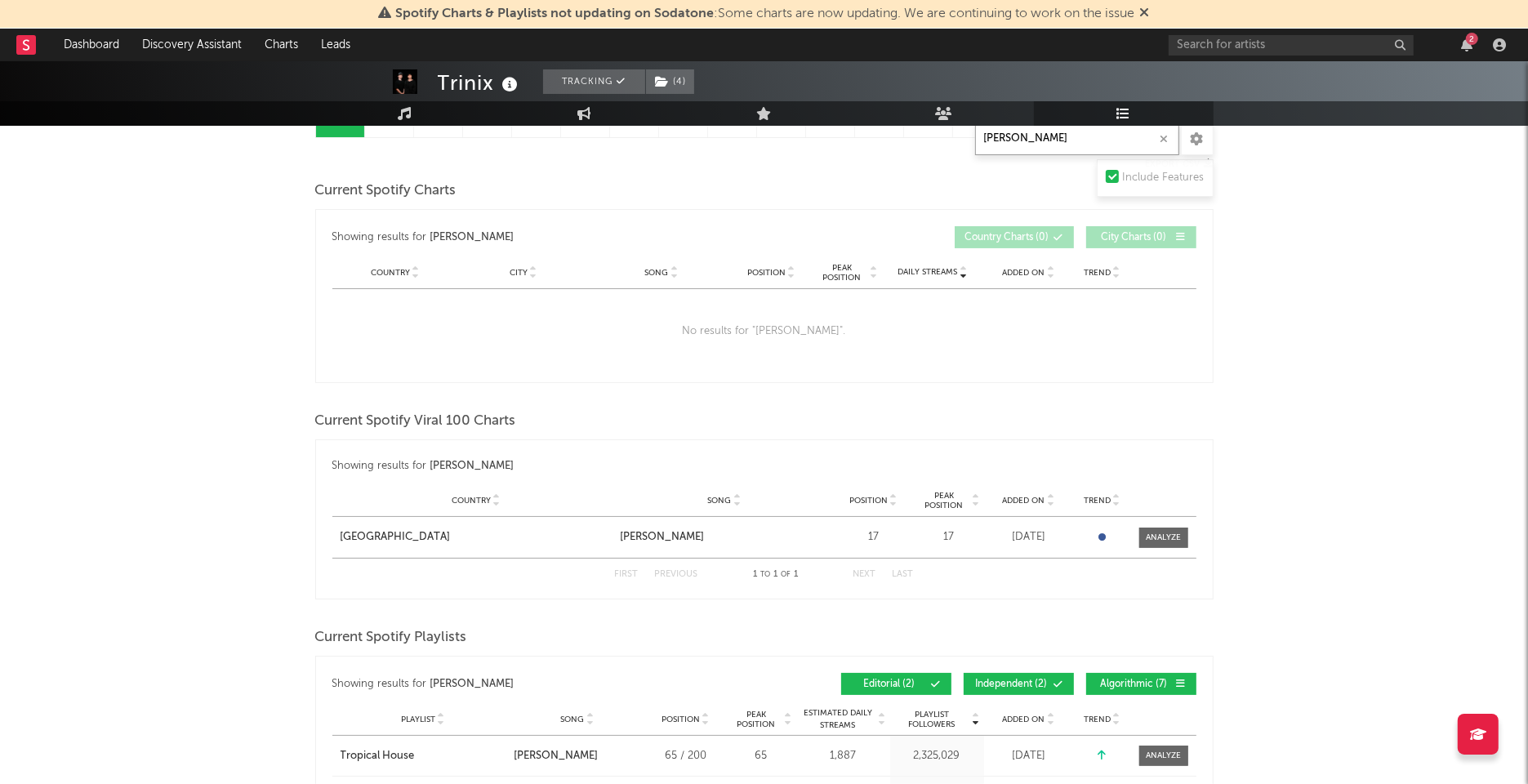
type input "[PERSON_NAME]"
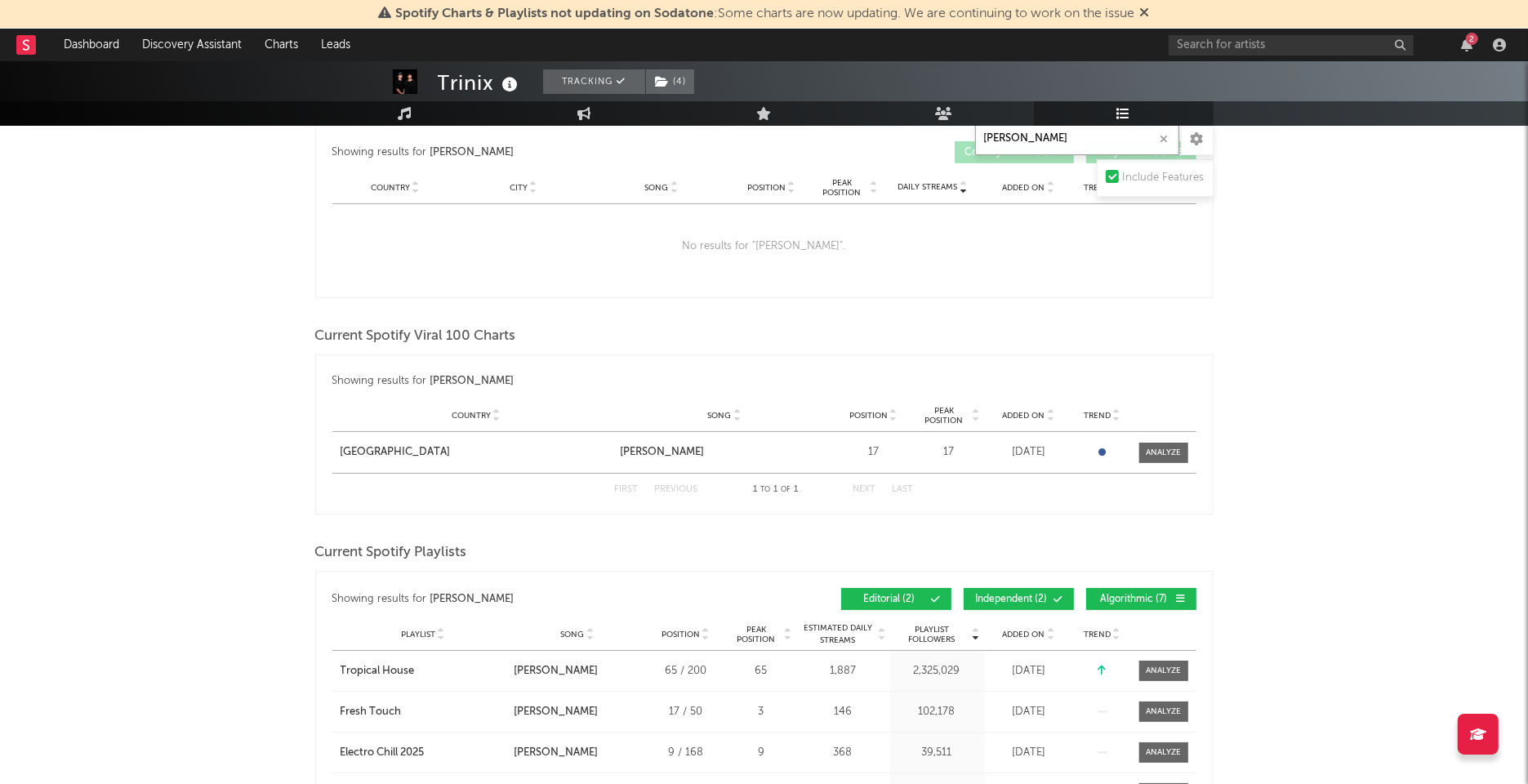
scroll to position [286, 0]
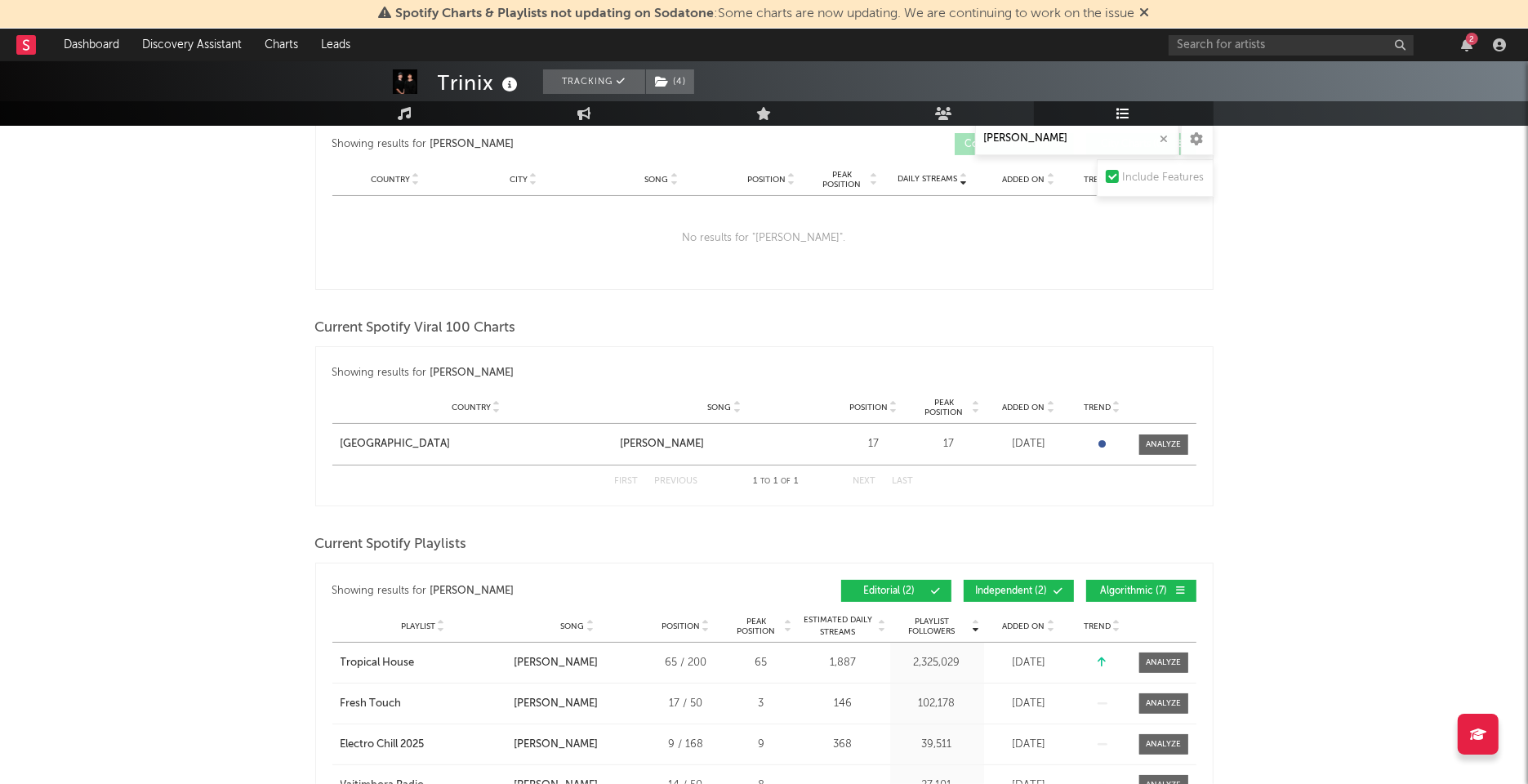
click at [1021, 588] on span "Independent ( 2 )" at bounding box center [1012, 591] width 75 height 10
click at [1122, 588] on span "Algorithmic ( 7 )" at bounding box center [1134, 591] width 75 height 10
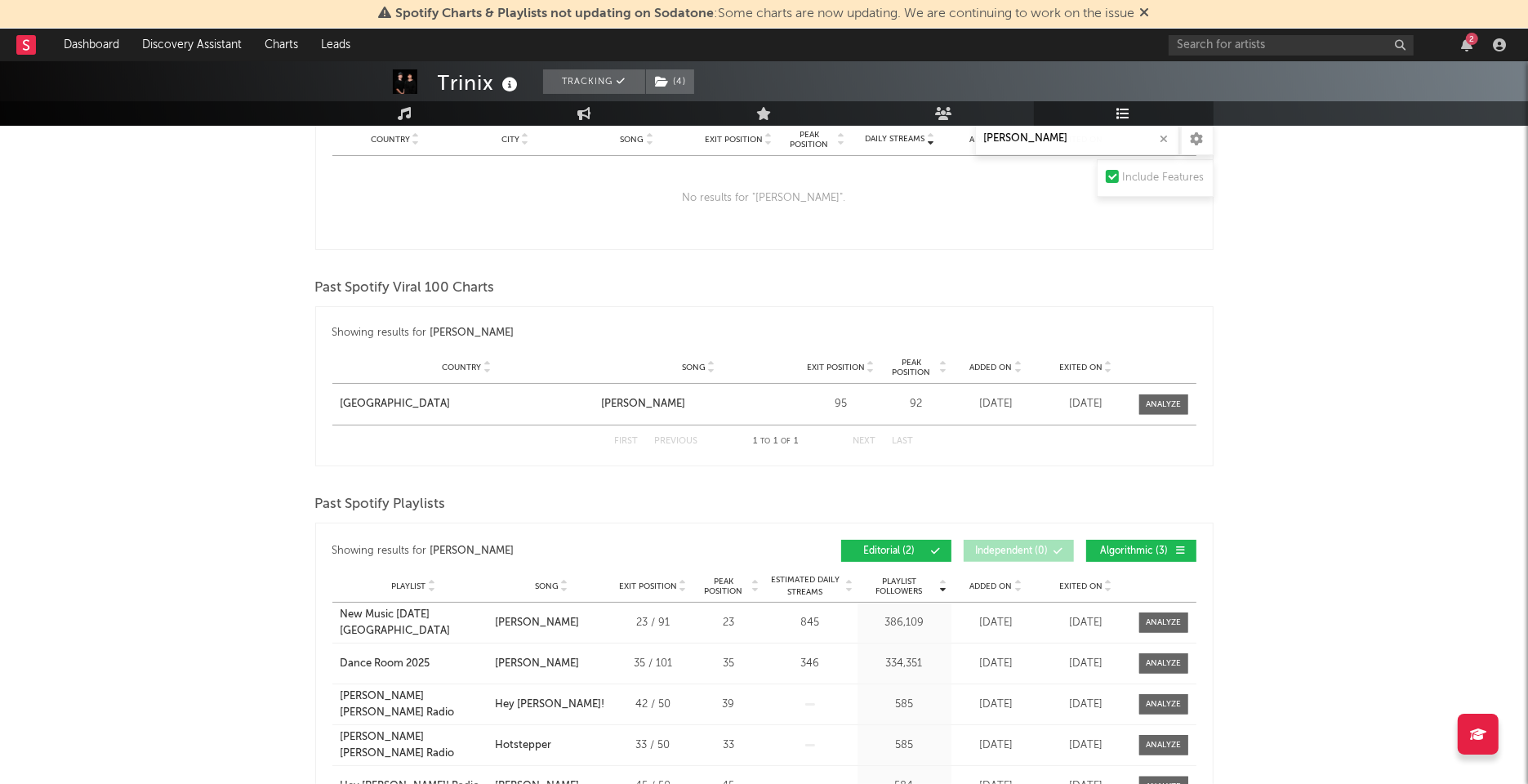
scroll to position [1044, 0]
